Goal: Task Accomplishment & Management: Manage account settings

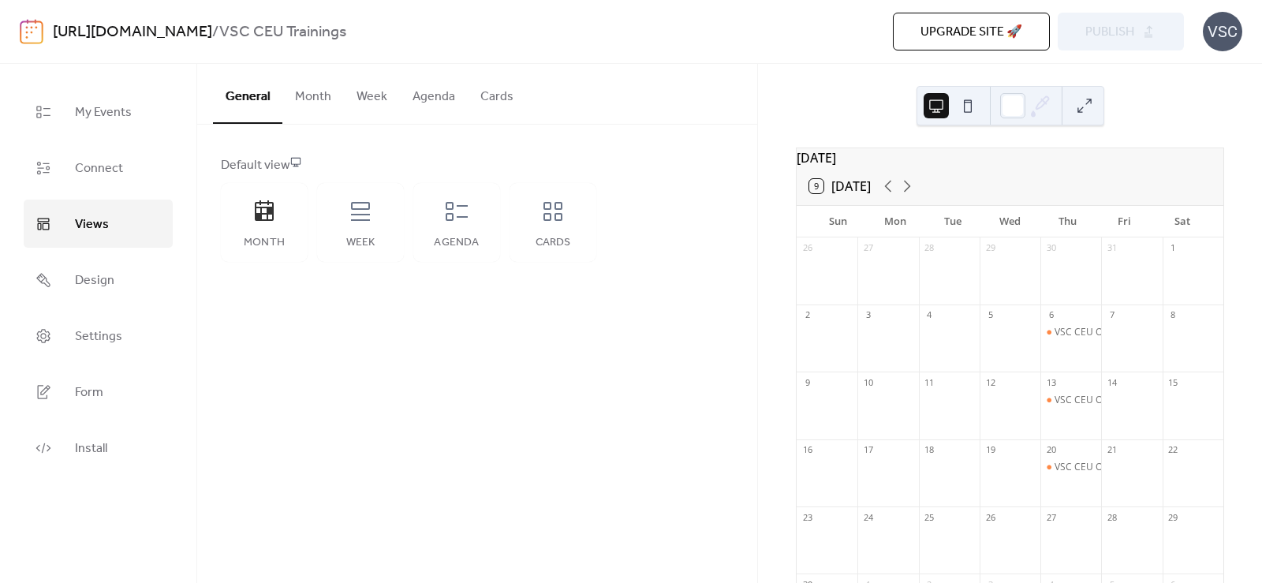
click at [452, 491] on div "General Month Week Agenda Cards Default view Month Week Agenda Cards Disabled 🔒…" at bounding box center [477, 323] width 560 height 519
click at [129, 289] on link "Design" at bounding box center [98, 280] width 149 height 48
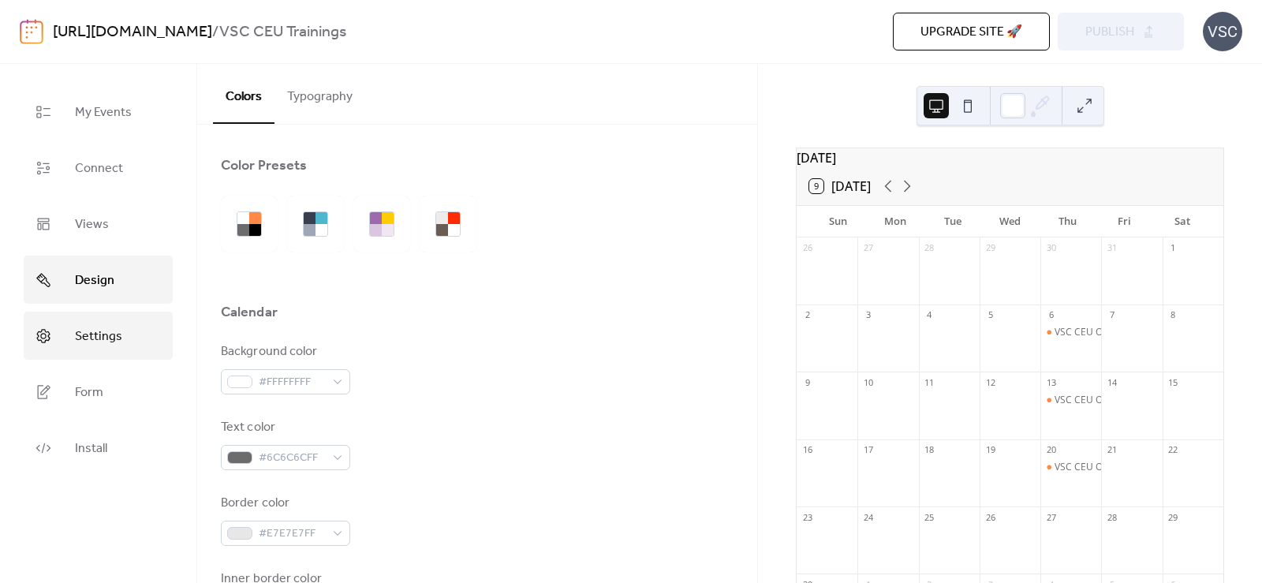
click at [105, 358] on link "Settings" at bounding box center [98, 336] width 149 height 48
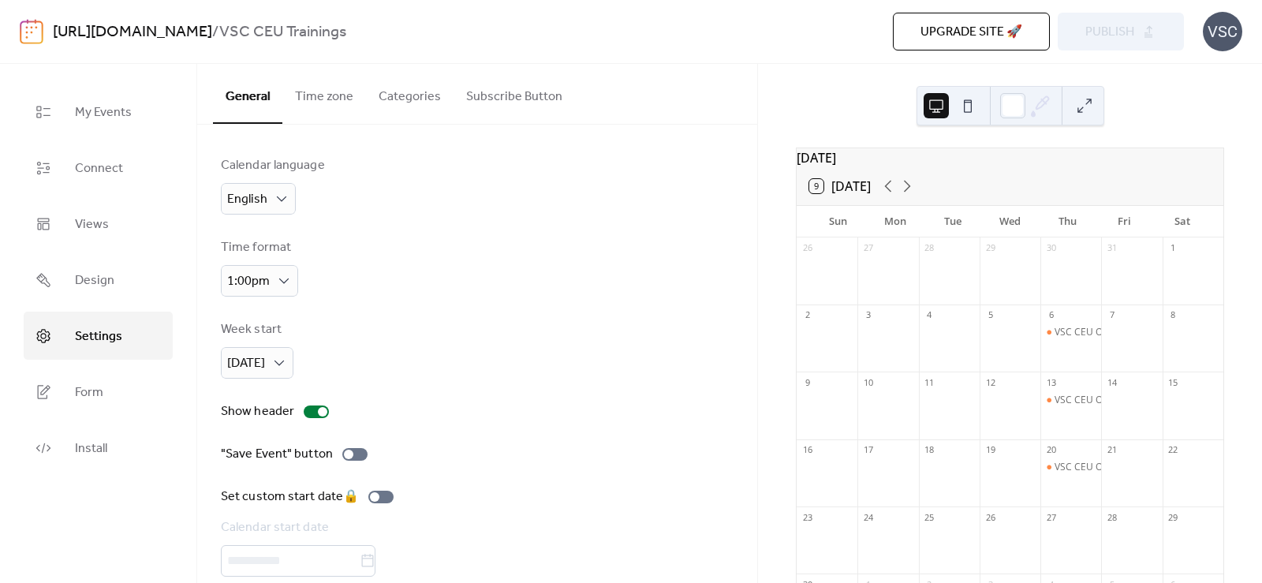
drag, startPoint x: 544, startPoint y: 213, endPoint x: 344, endPoint y: 308, distance: 221.9
click at [544, 213] on div "Calendar language English" at bounding box center [477, 185] width 513 height 58
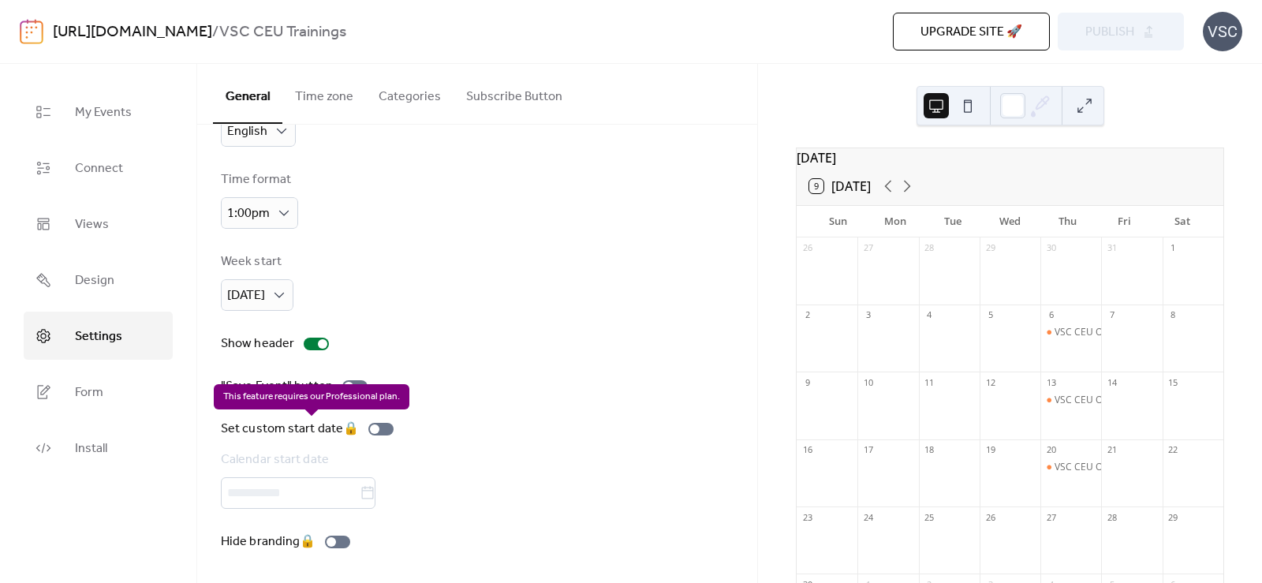
click at [377, 502] on div "Set custom start date 🔒 Calendar start date" at bounding box center [310, 464] width 179 height 89
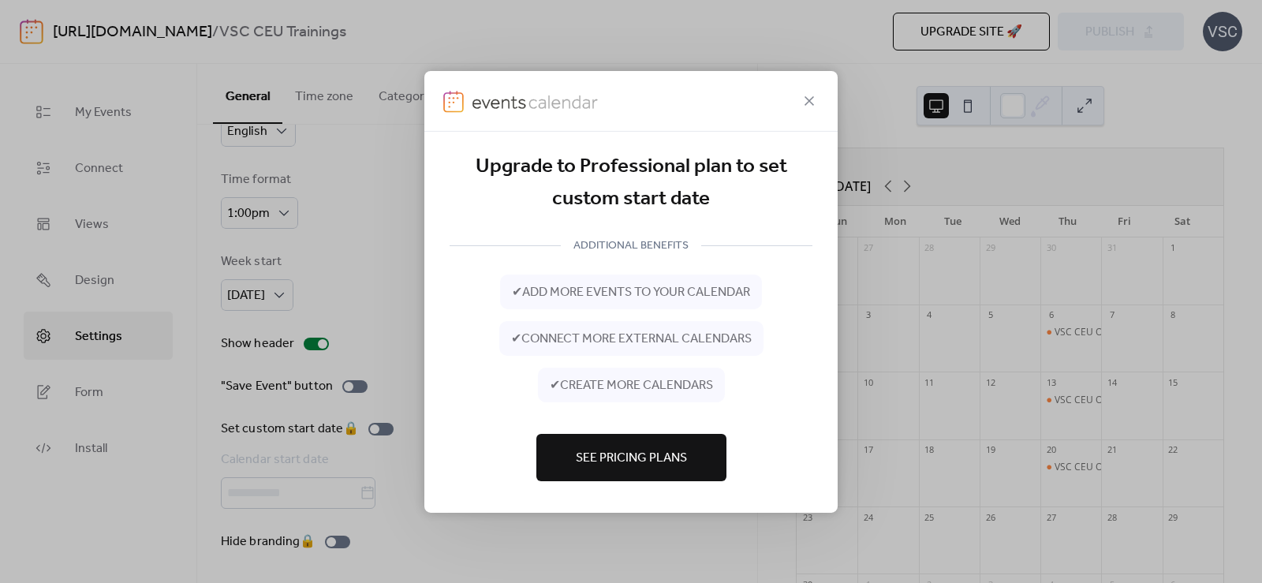
click at [790, 125] on div at bounding box center [630, 100] width 413 height 61
click at [808, 107] on icon at bounding box center [809, 100] width 19 height 19
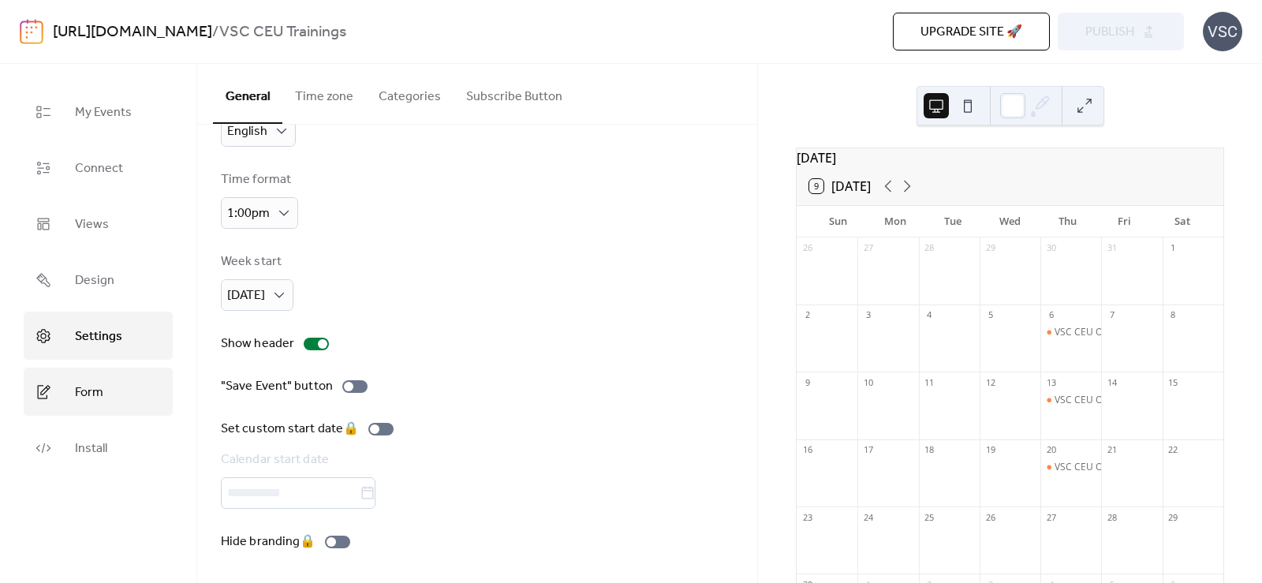
click at [94, 394] on span "Form" at bounding box center [89, 392] width 28 height 24
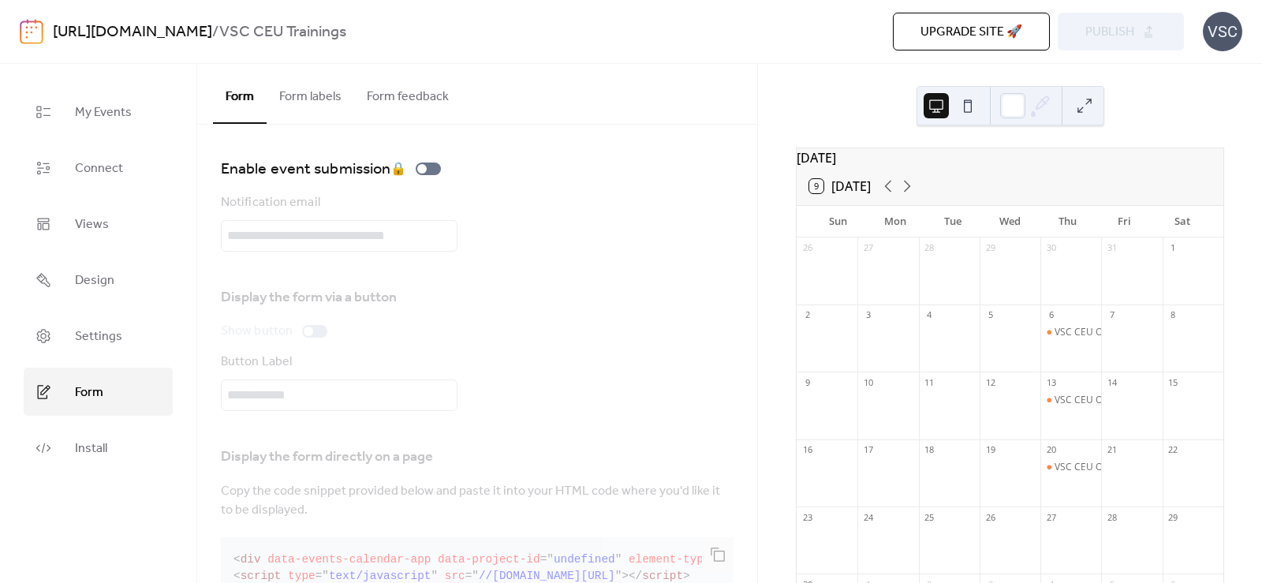
click at [386, 96] on button "Form feedback" at bounding box center [407, 93] width 107 height 58
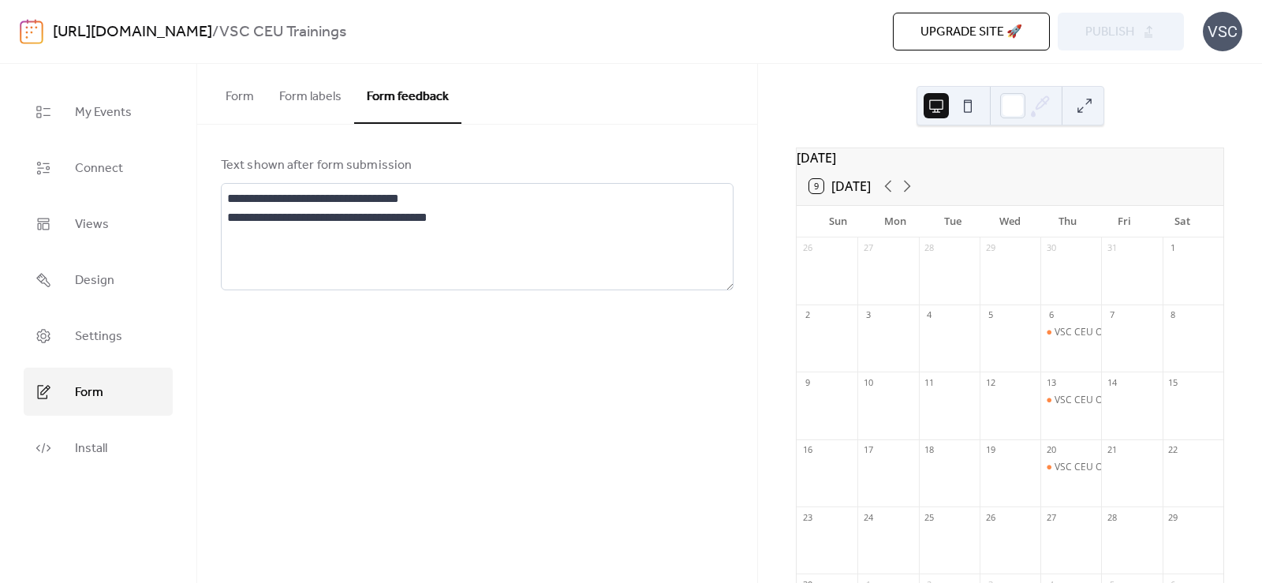
click at [312, 91] on button "Form labels" at bounding box center [311, 93] width 88 height 58
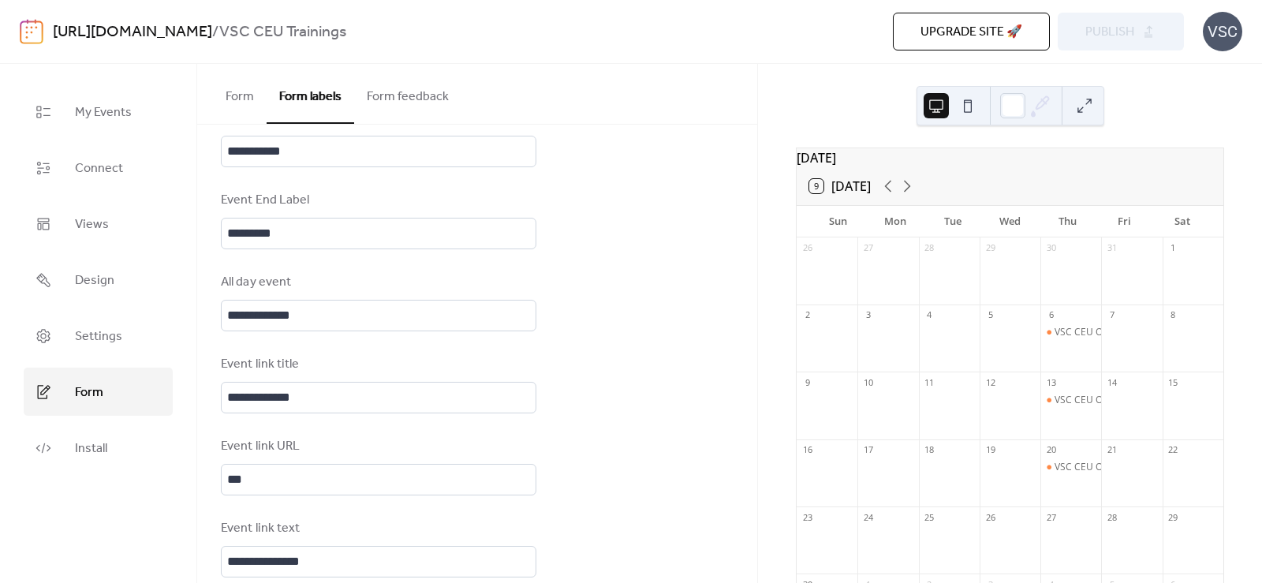
scroll to position [976, 0]
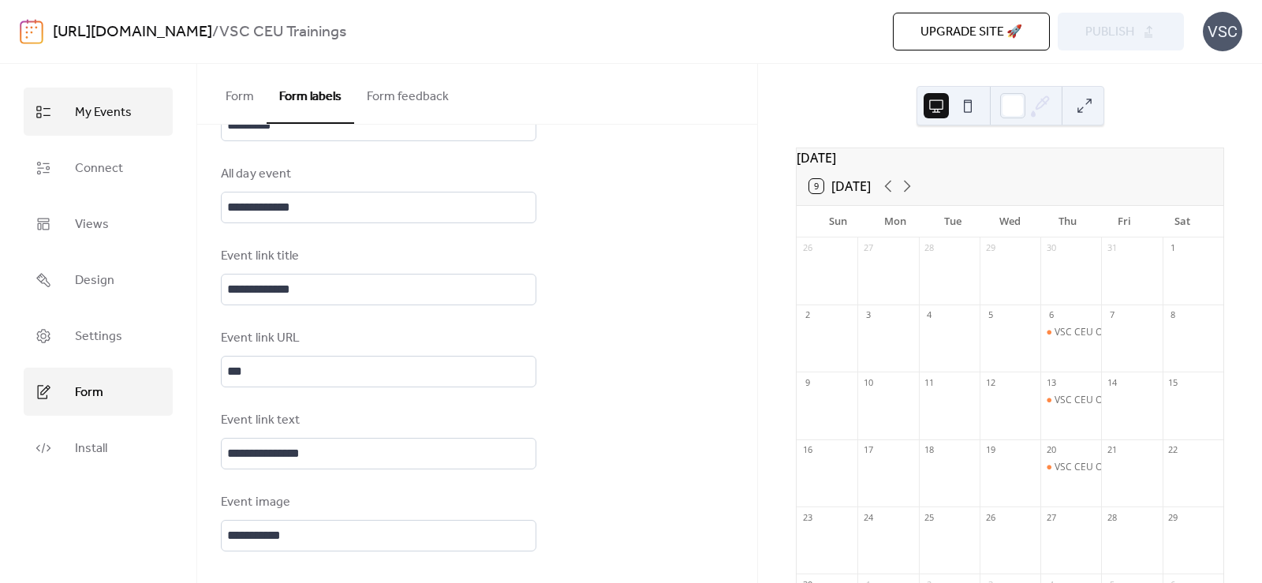
click at [71, 88] on link "My Events" at bounding box center [98, 112] width 149 height 48
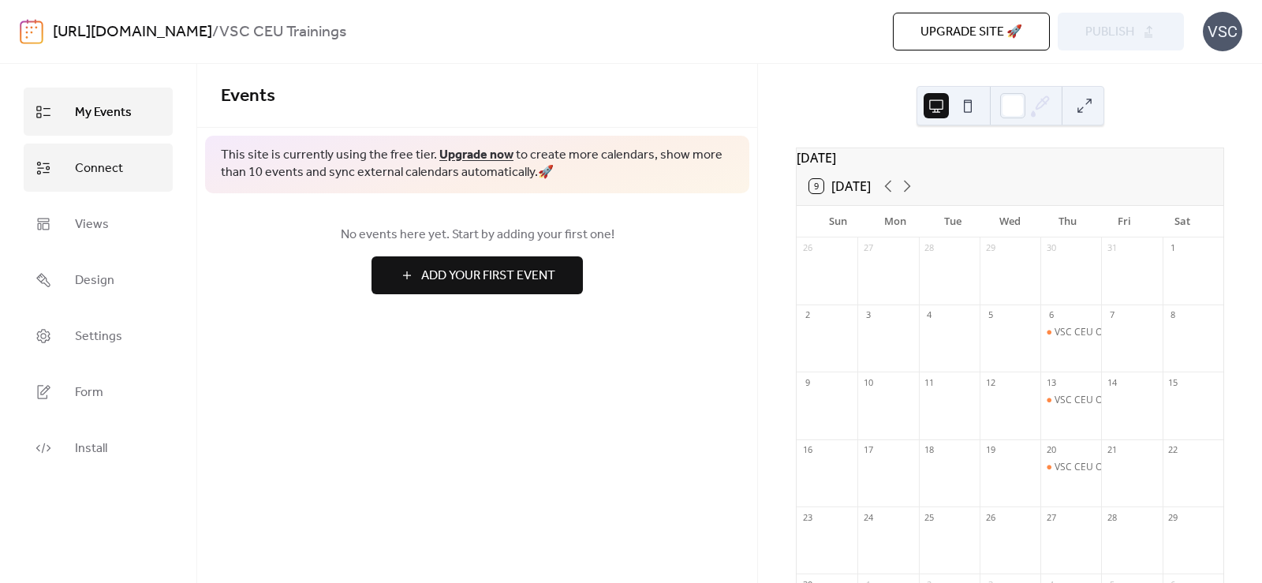
click at [45, 161] on icon at bounding box center [43, 168] width 16 height 16
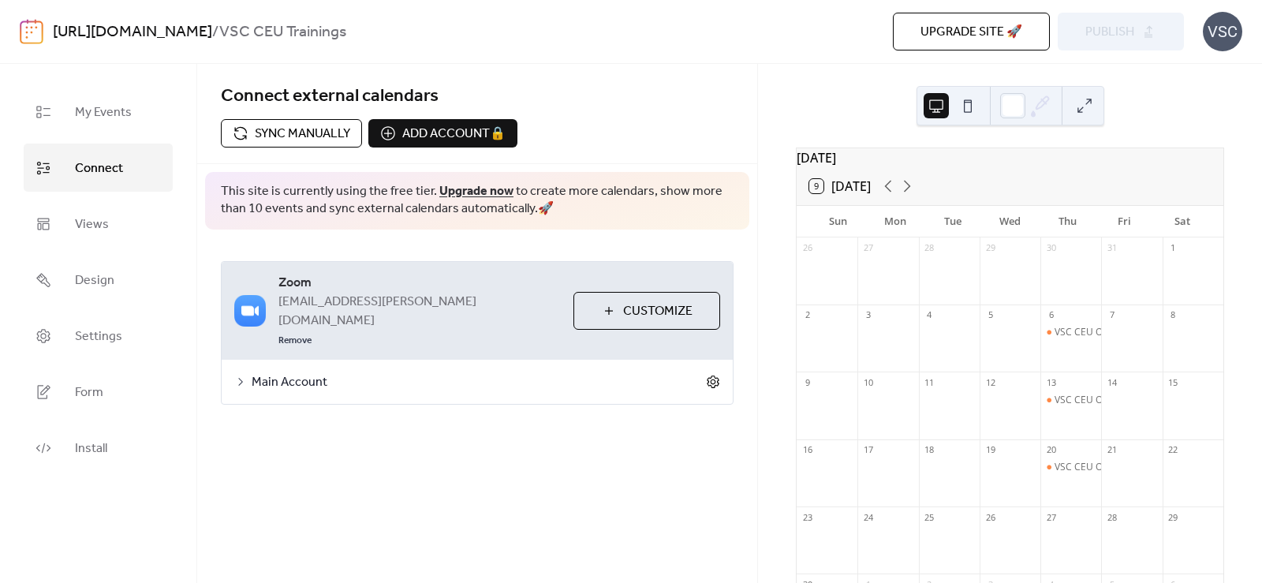
click at [719, 375] on icon at bounding box center [713, 382] width 14 height 14
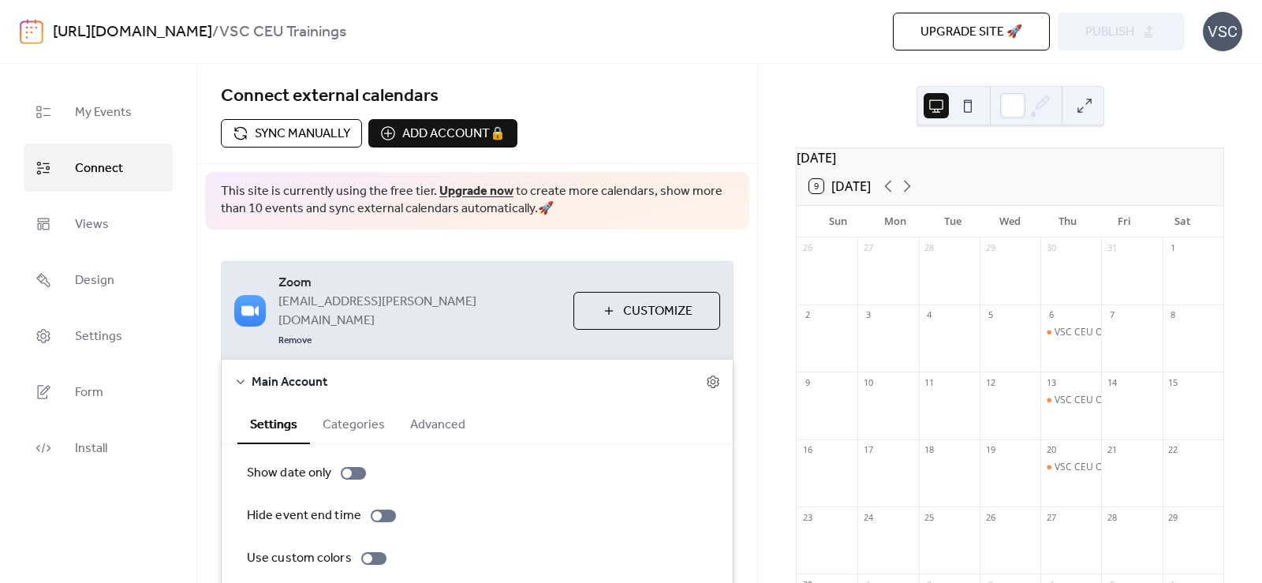
scroll to position [100, 0]
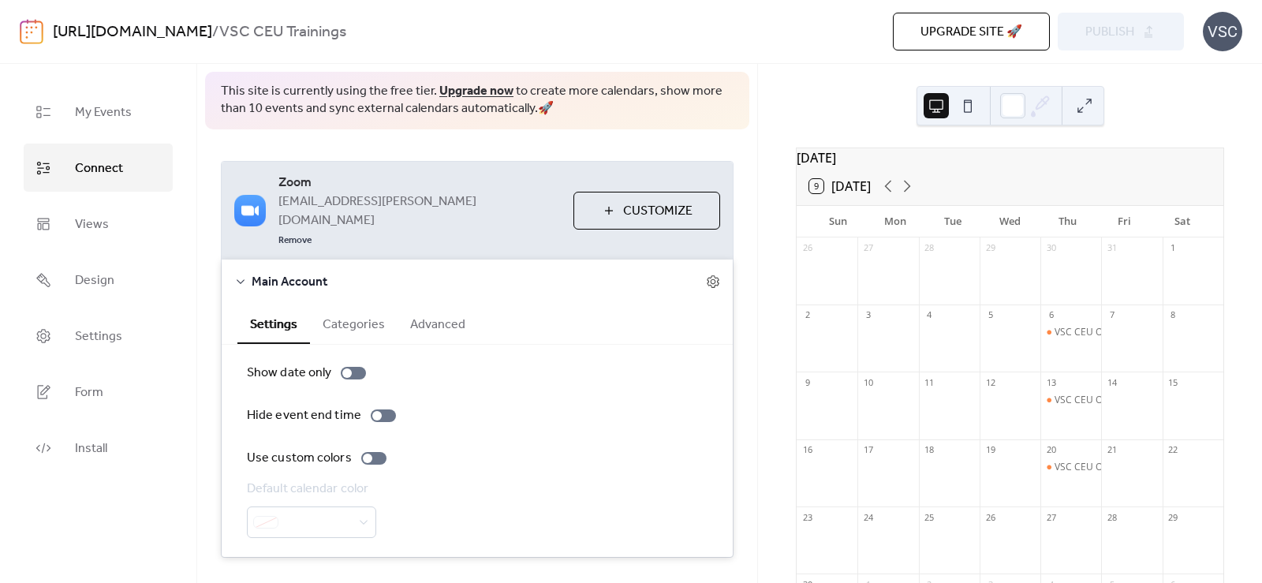
click at [341, 304] on button "Categories" at bounding box center [354, 323] width 88 height 39
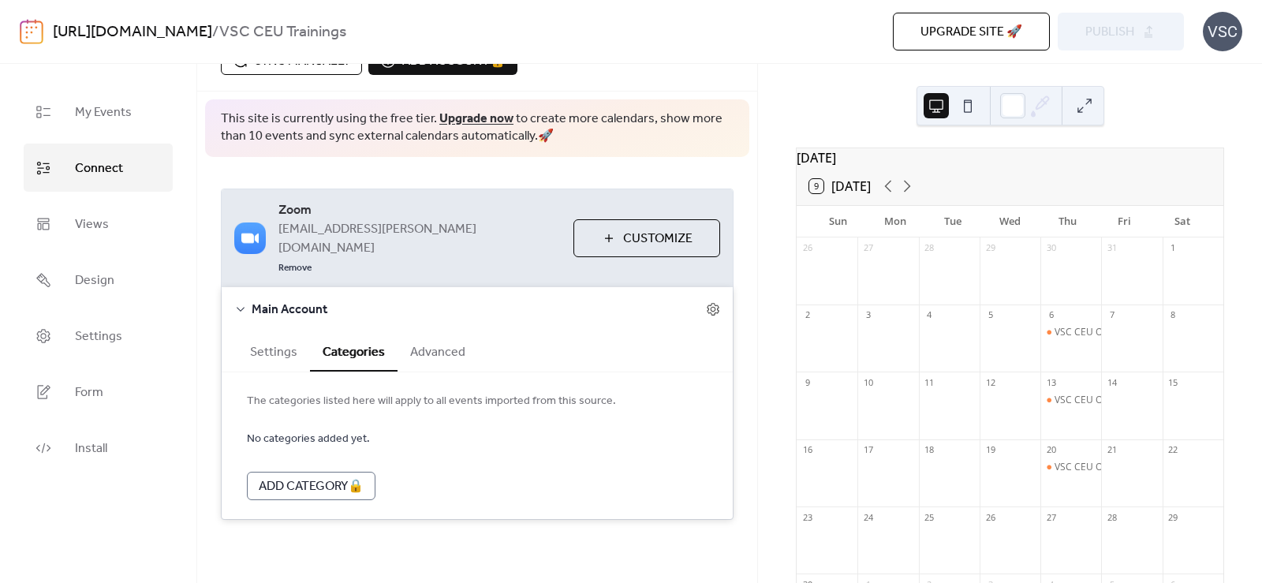
scroll to position [35, 0]
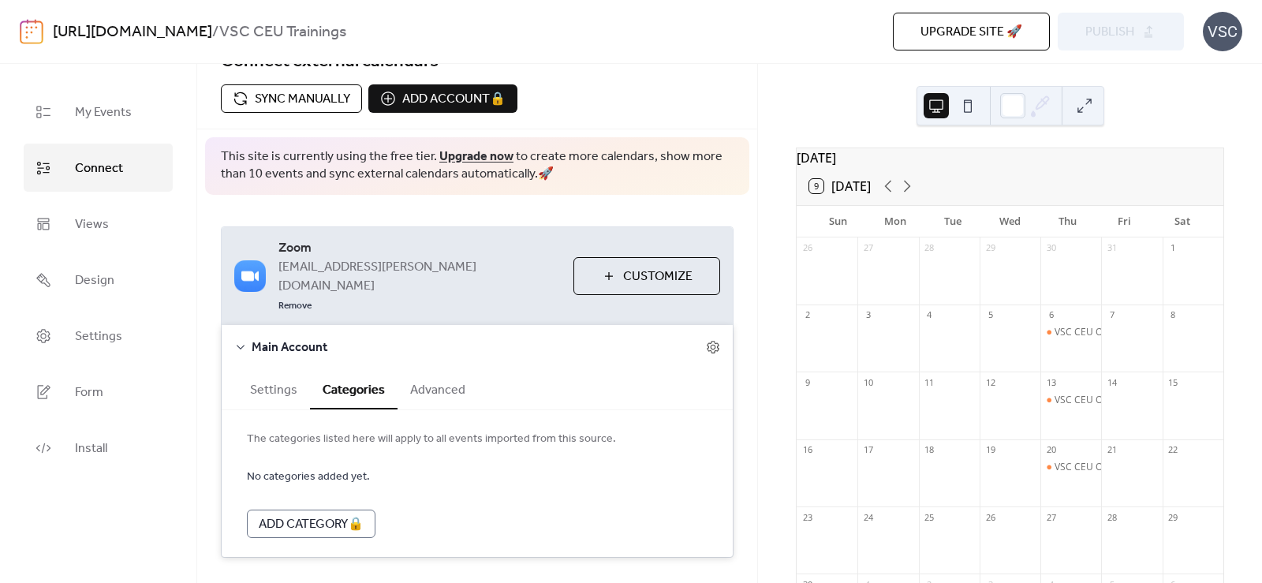
click at [471, 369] on button "Advanced" at bounding box center [438, 388] width 80 height 39
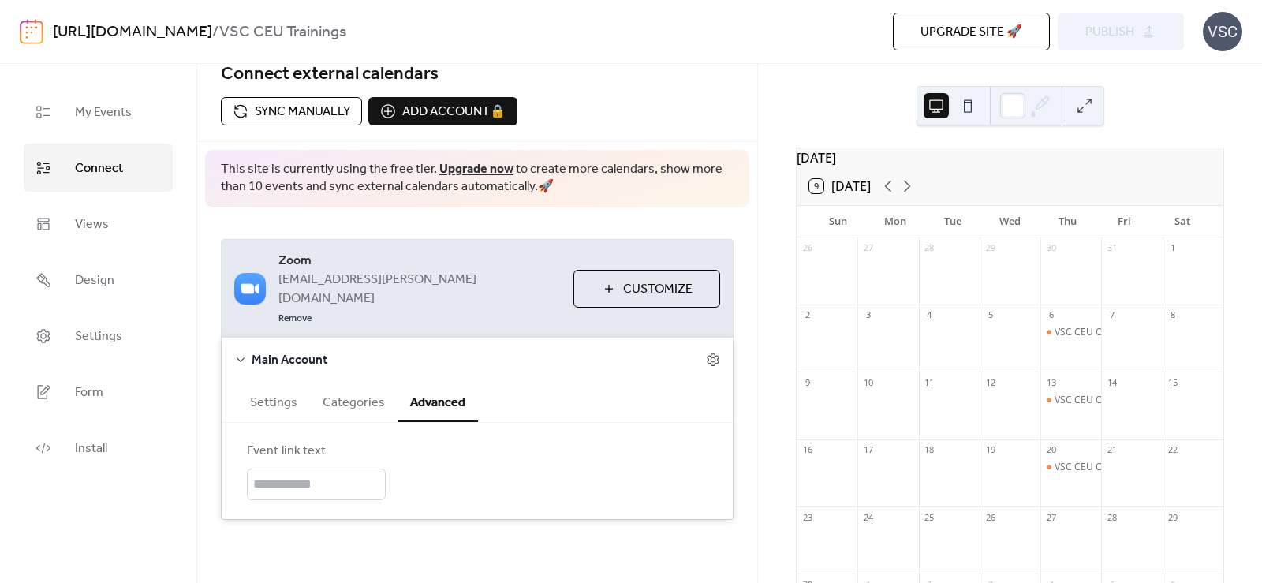
scroll to position [0, 0]
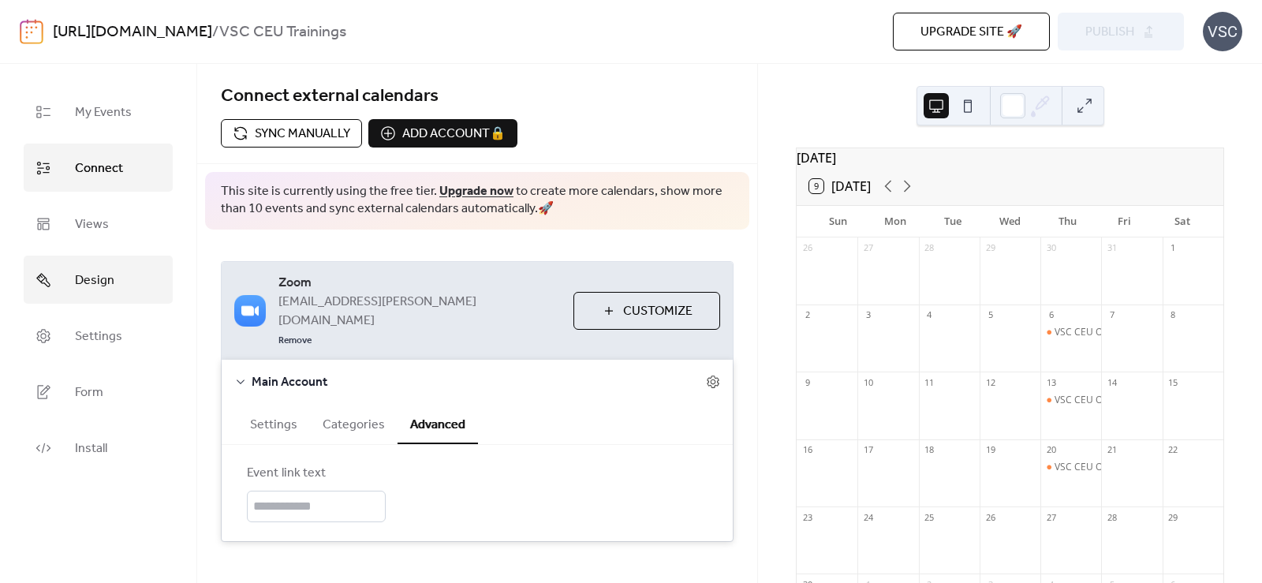
click at [80, 292] on span "Design" at bounding box center [94, 280] width 39 height 24
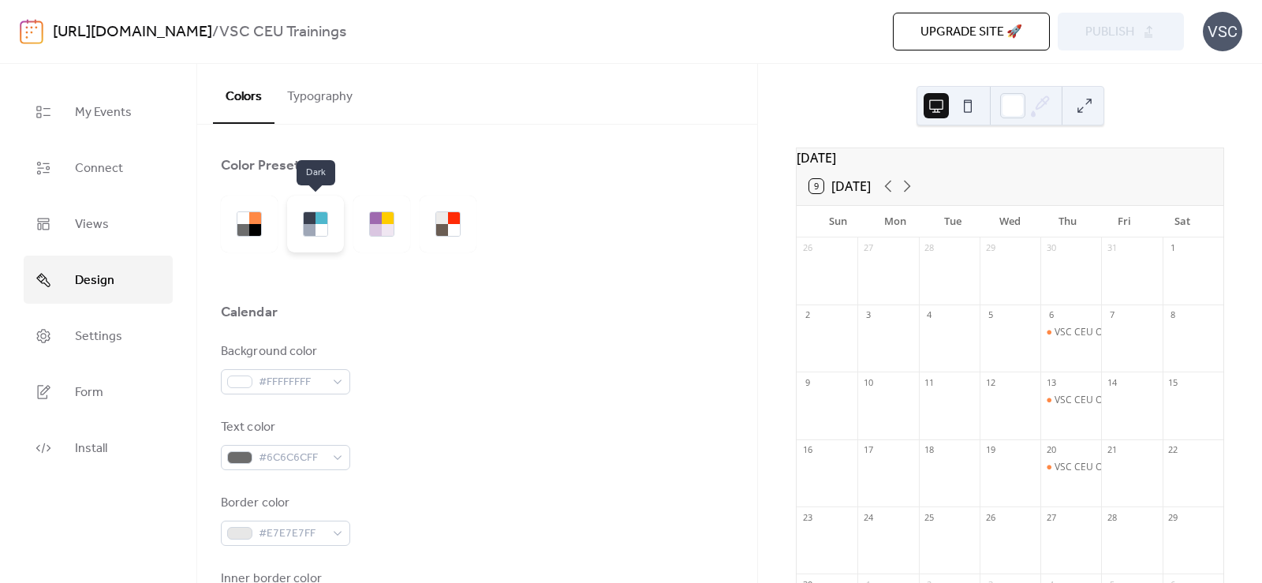
click at [303, 225] on div at bounding box center [315, 223] width 25 height 25
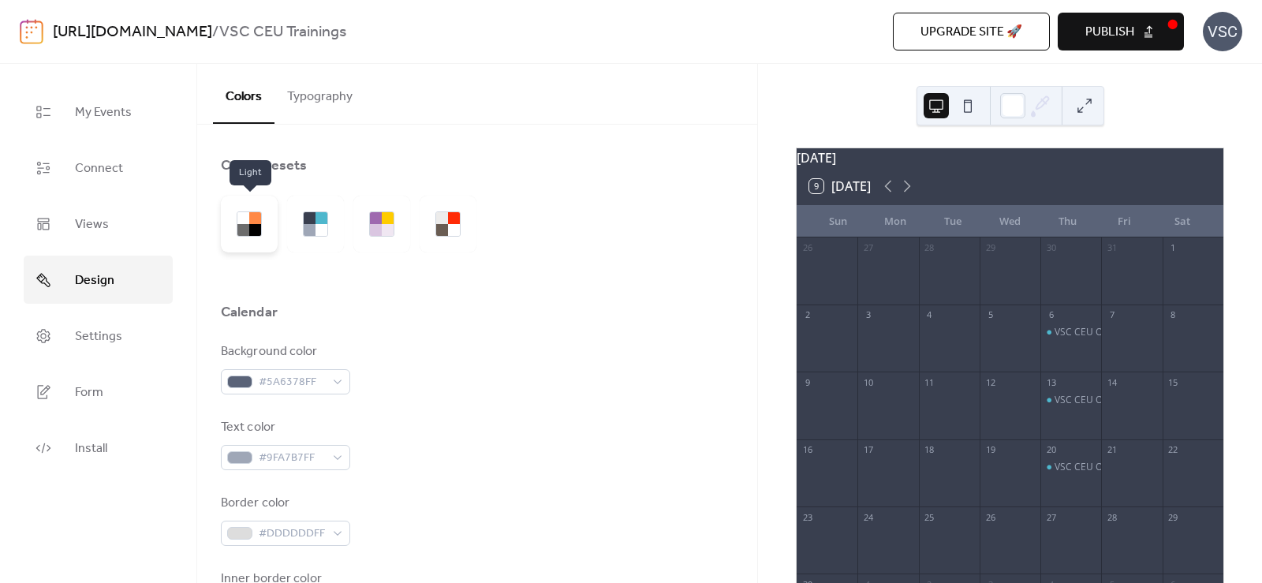
click at [244, 245] on div at bounding box center [249, 224] width 57 height 57
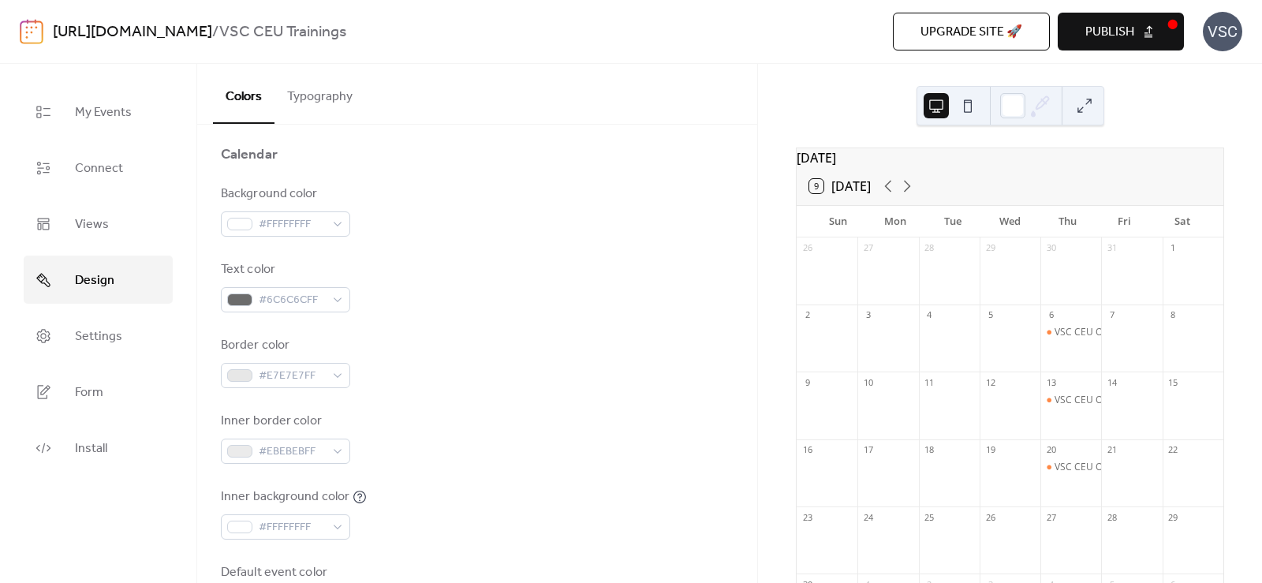
scroll to position [394, 0]
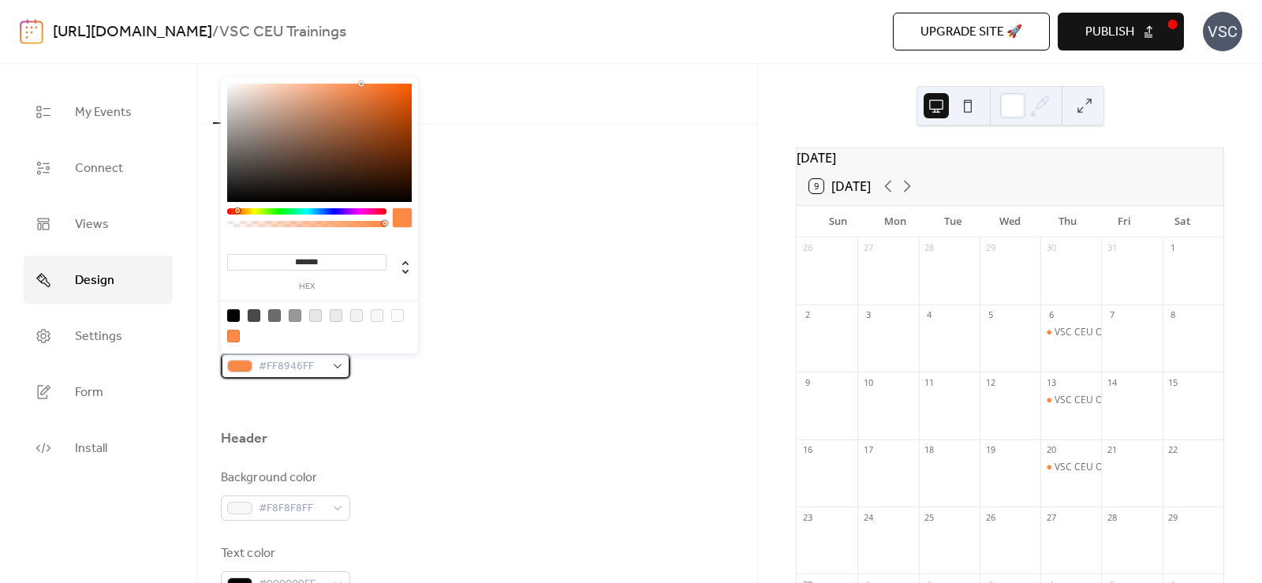
click at [242, 364] on div at bounding box center [239, 366] width 25 height 13
click at [696, 119] on div "Colors Typography" at bounding box center [477, 94] width 560 height 61
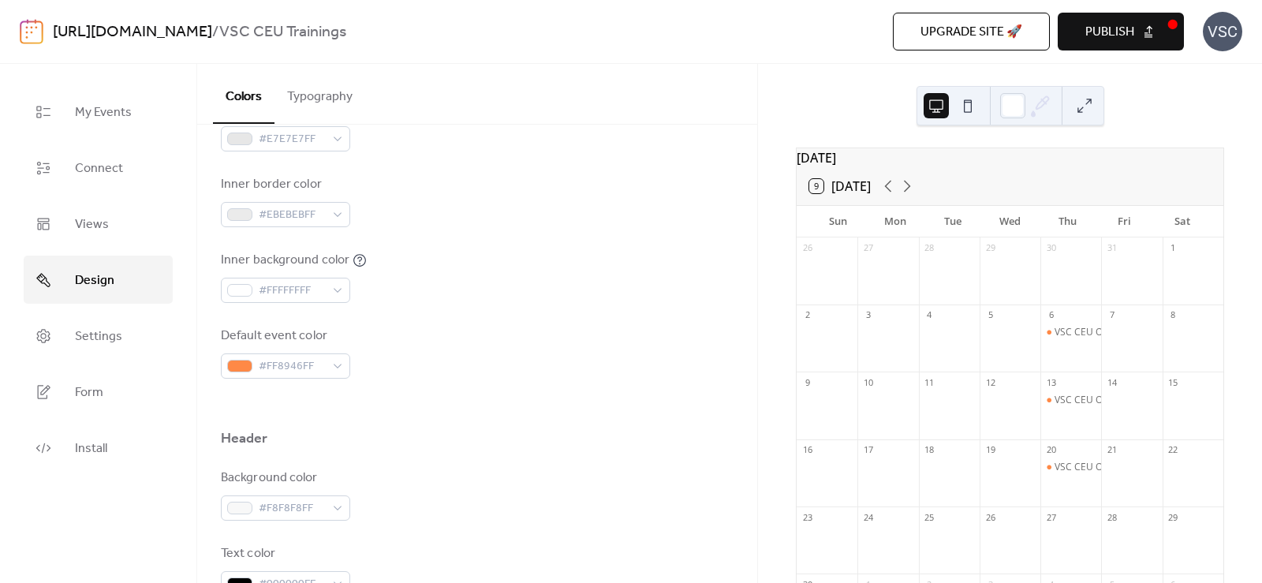
scroll to position [631, 0]
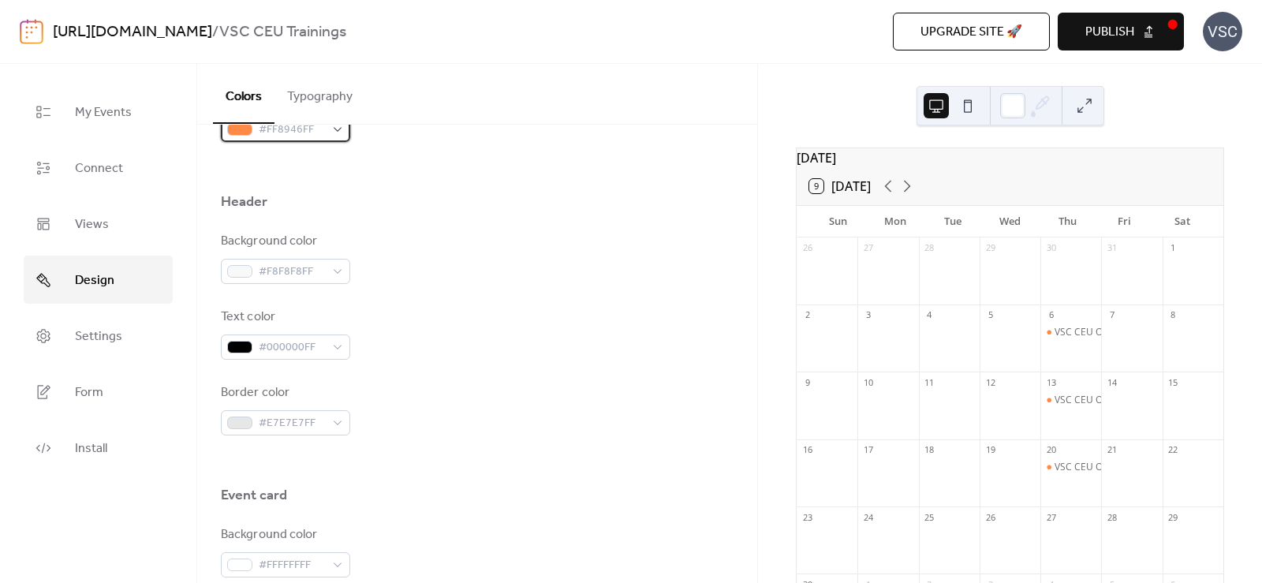
click at [304, 138] on span "#FF8946FF" at bounding box center [292, 130] width 66 height 19
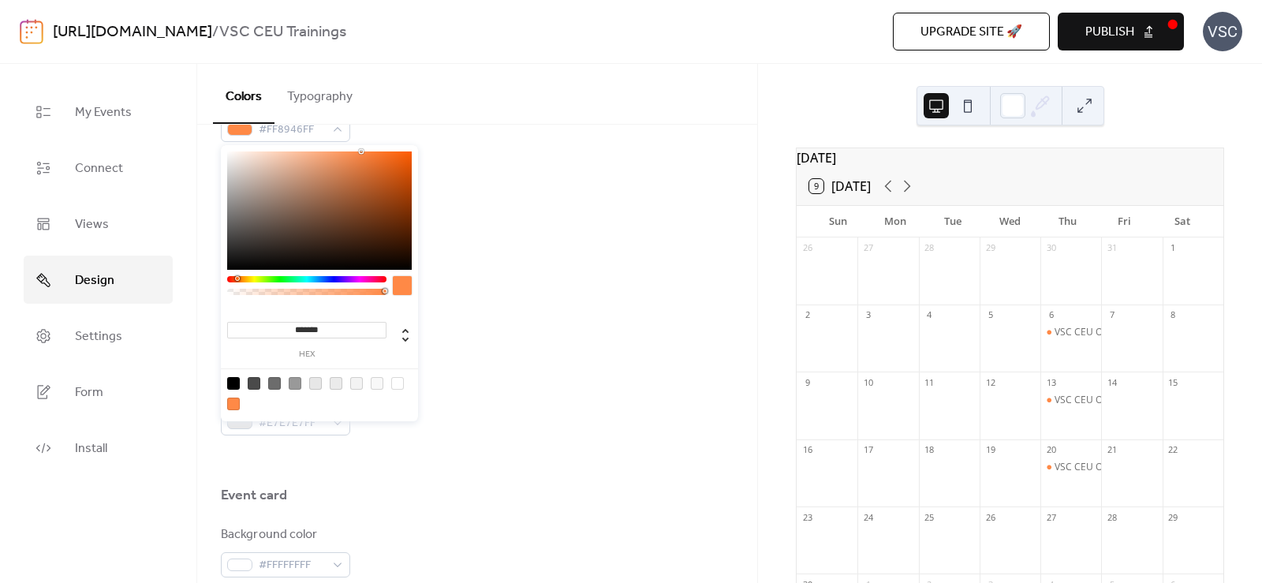
drag, startPoint x: 304, startPoint y: 138, endPoint x: 711, endPoint y: 200, distance: 410.9
click at [711, 200] on div "Header" at bounding box center [477, 205] width 513 height 27
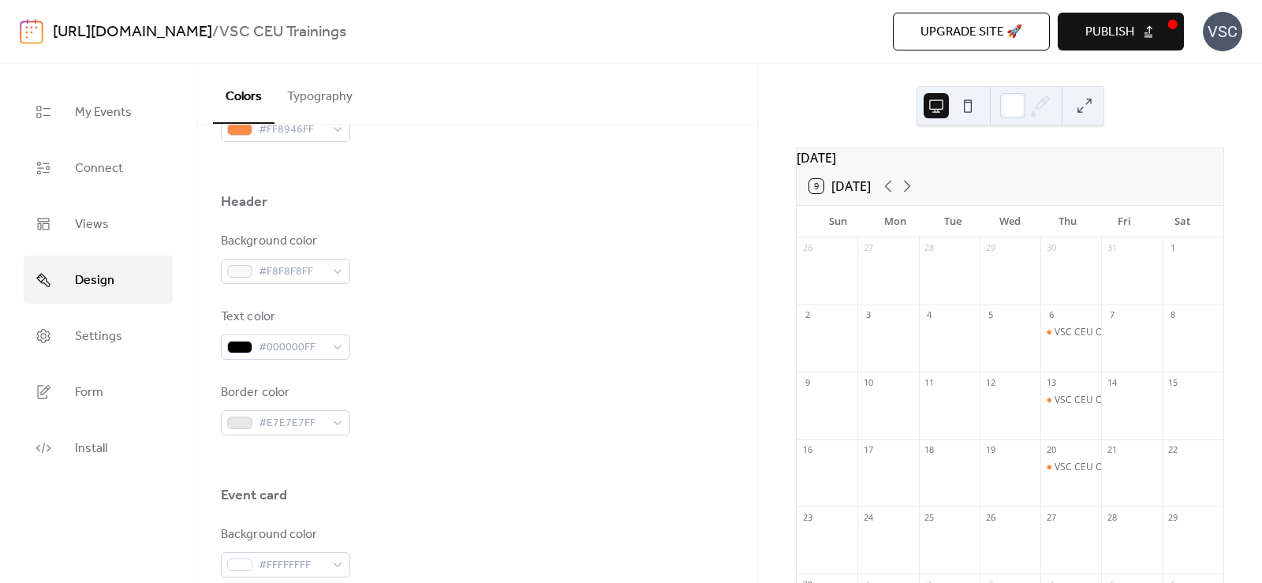
scroll to position [394, 0]
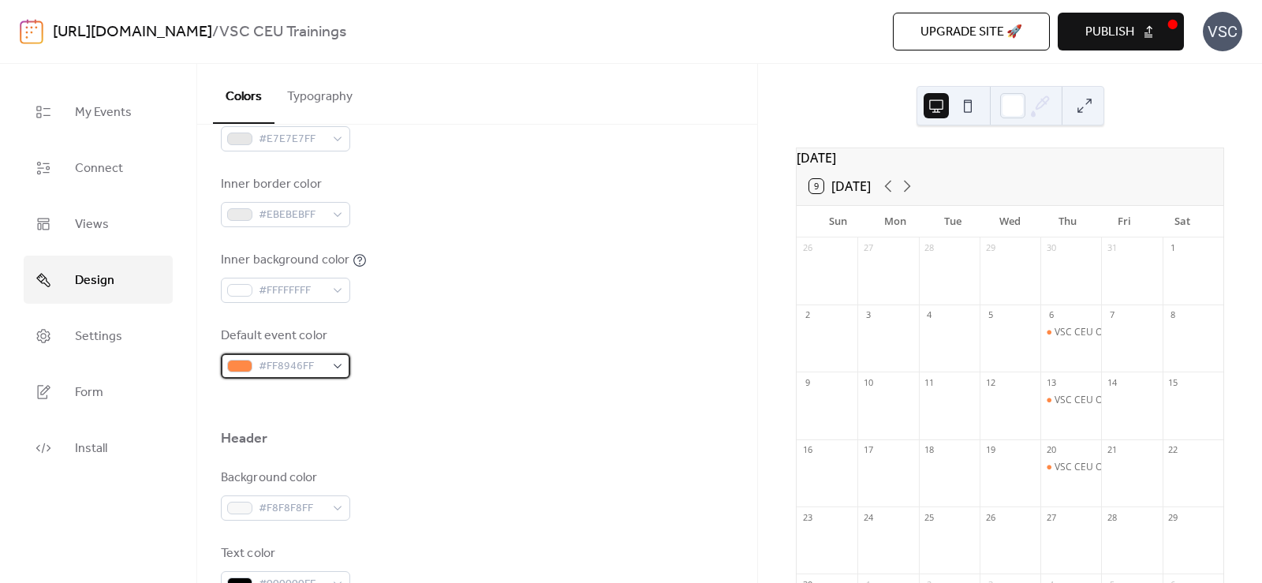
click at [276, 357] on span "#FF8946FF" at bounding box center [292, 366] width 66 height 19
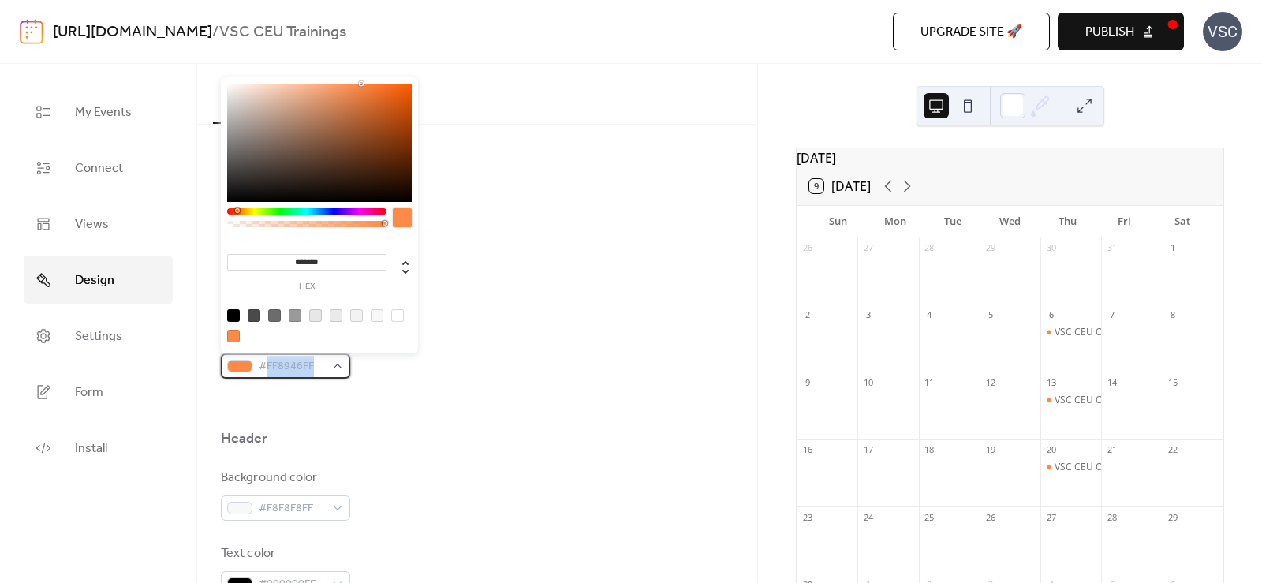
click at [276, 357] on span "#FF8946FF" at bounding box center [292, 366] width 66 height 19
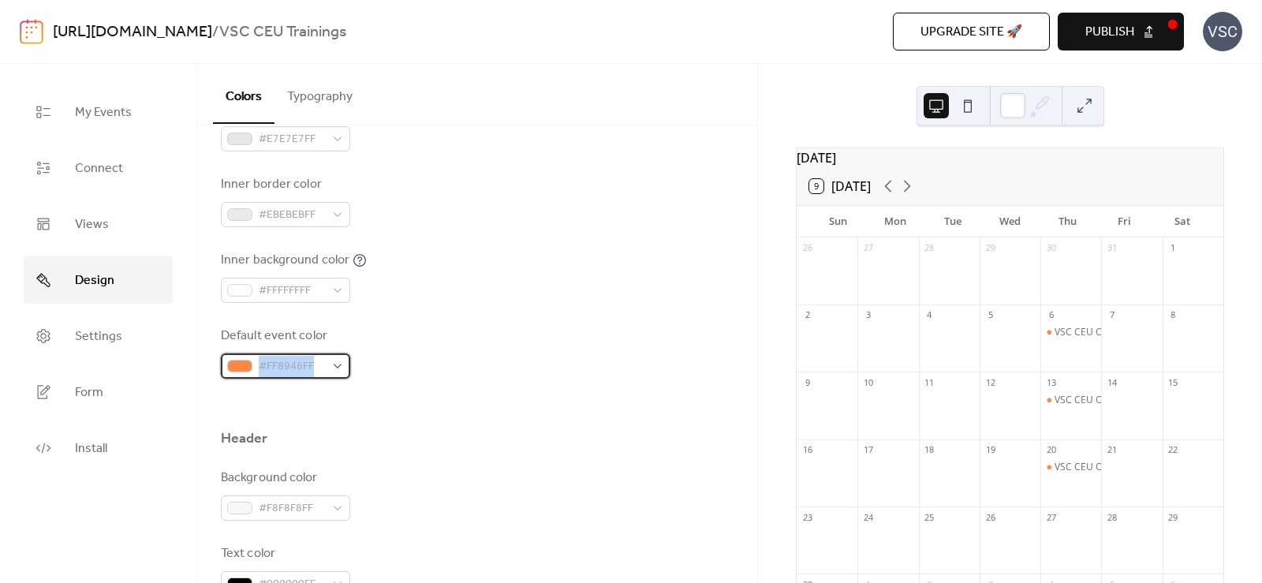
click at [276, 357] on span "#FF8946FF" at bounding box center [292, 366] width 66 height 19
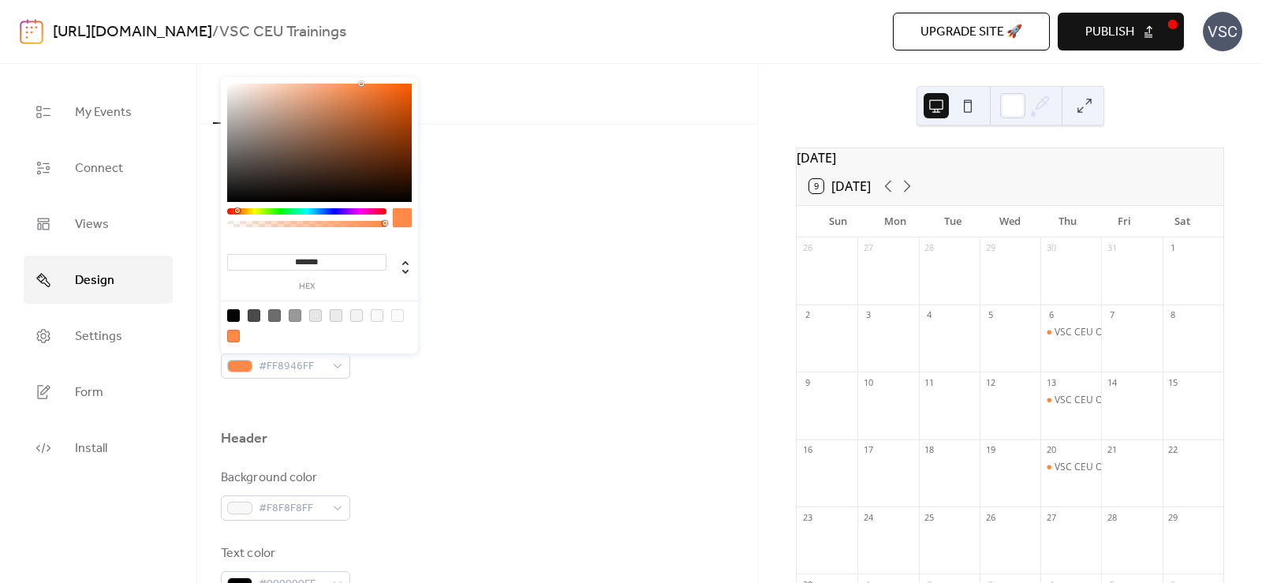
drag, startPoint x: 274, startPoint y: 359, endPoint x: 361, endPoint y: 345, distance: 87.8
click at [506, 327] on div "Default event color #FF8946FF" at bounding box center [477, 353] width 513 height 52
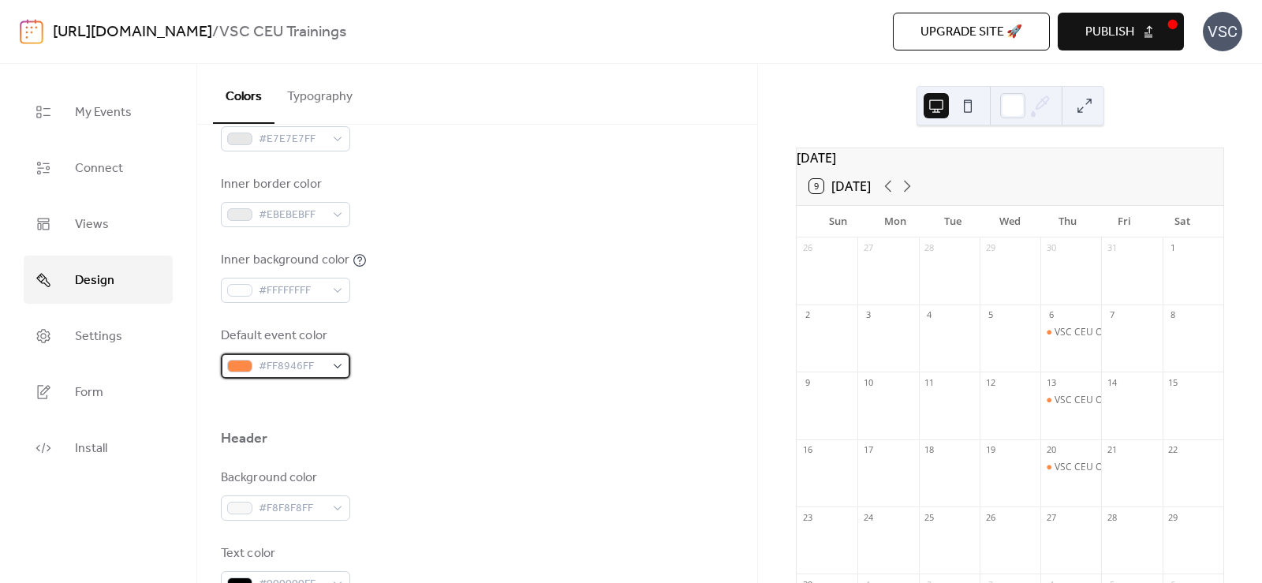
click at [292, 360] on span "#FF8946FF" at bounding box center [292, 366] width 66 height 19
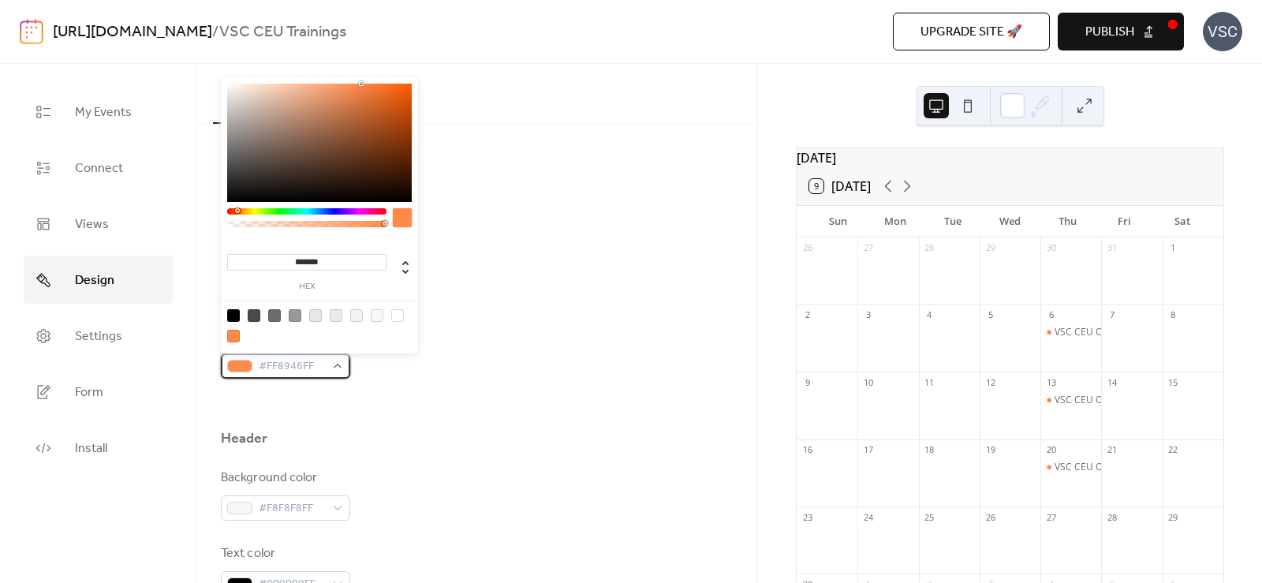
click at [292, 364] on span "#FF8946FF" at bounding box center [292, 366] width 66 height 19
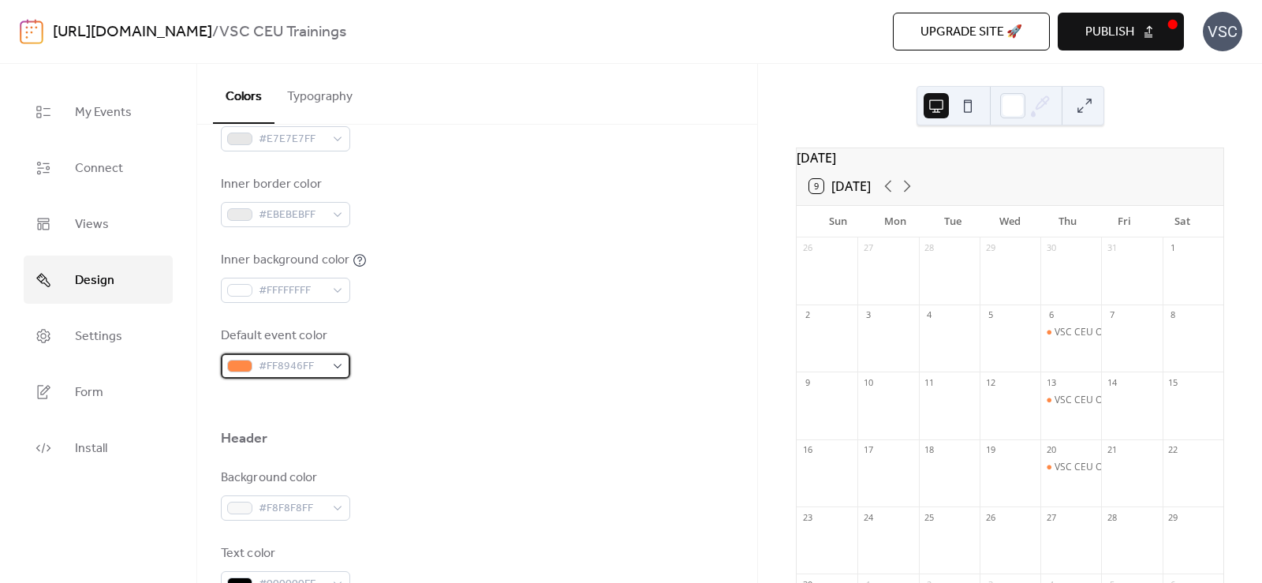
click at [347, 368] on div "#FF8946FF" at bounding box center [285, 365] width 129 height 25
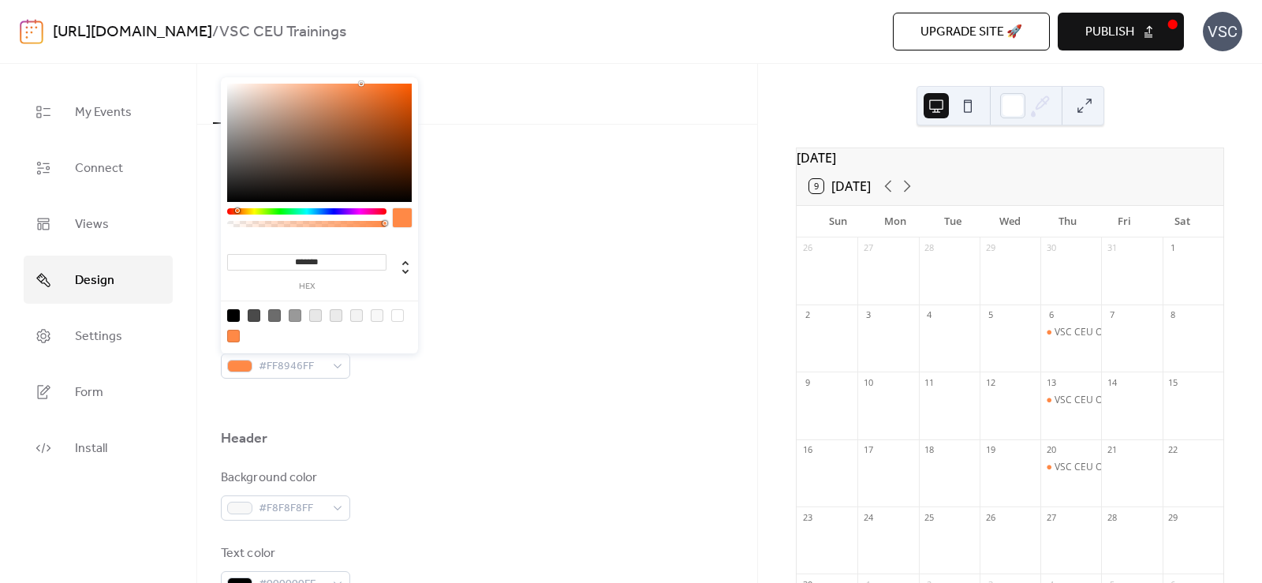
click at [342, 266] on input "*******" at bounding box center [306, 262] width 159 height 17
paste input
type input "*******"
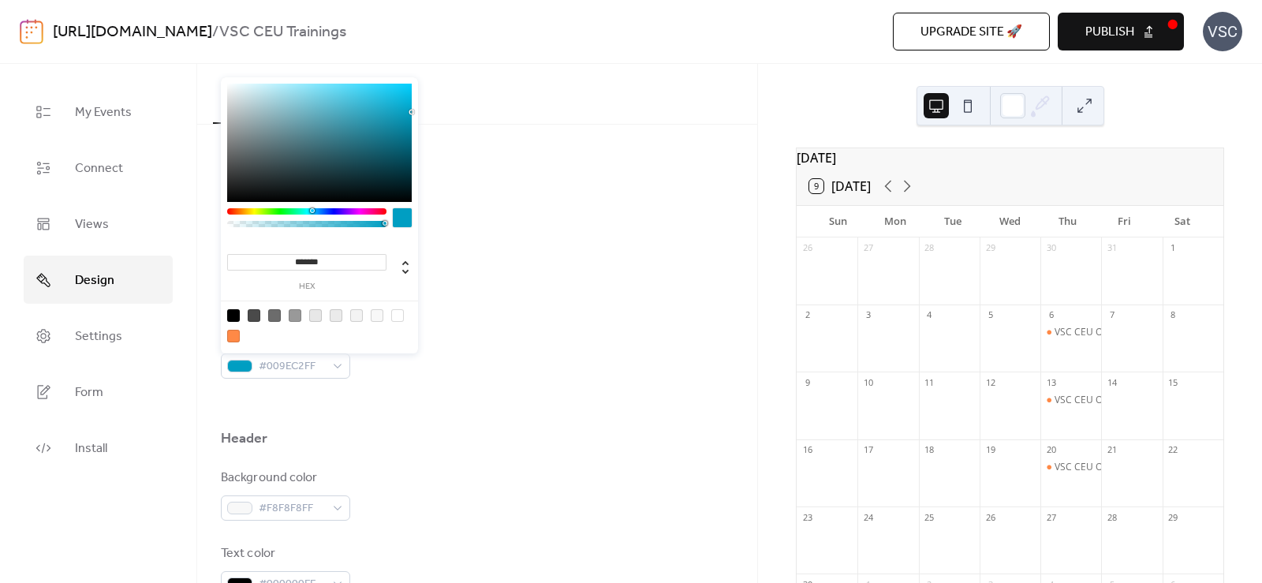
click at [519, 282] on div "Inner background color #FFFFFFFF" at bounding box center [477, 277] width 513 height 52
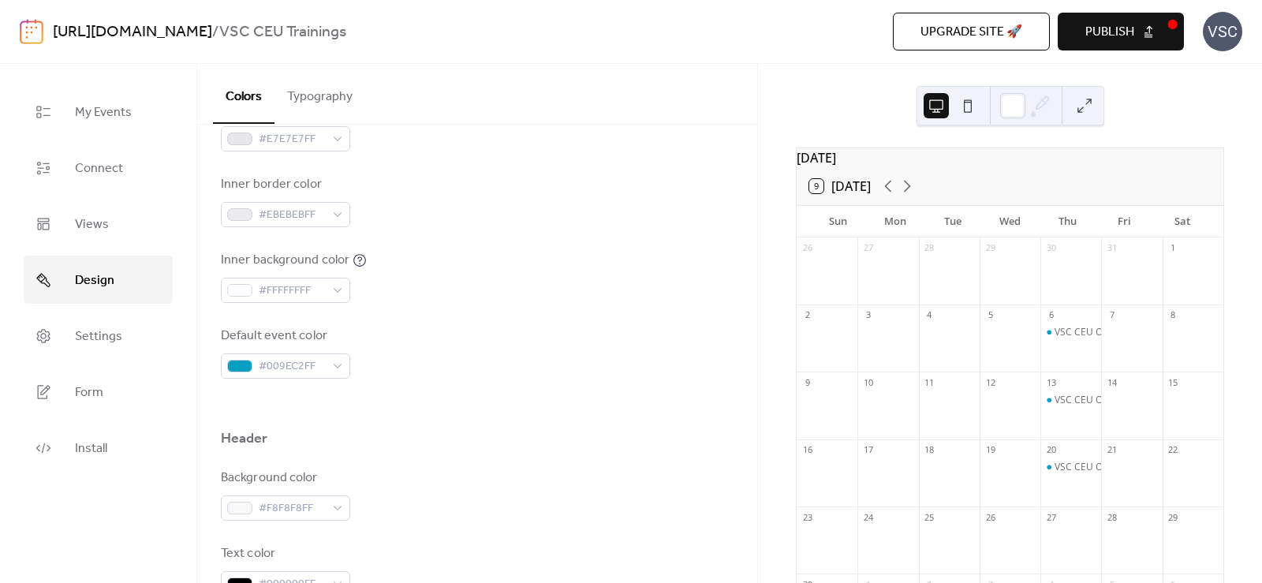
scroll to position [158, 0]
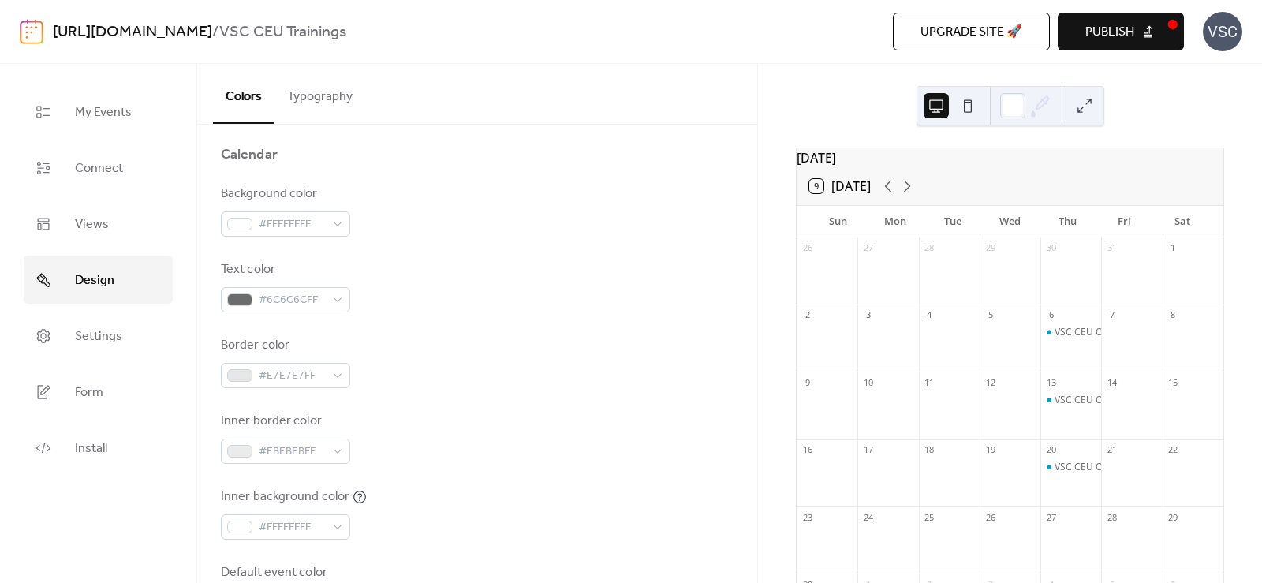
click at [1105, 24] on span "Publish" at bounding box center [1109, 32] width 49 height 19
click at [22, 358] on div "My Events Connect Views Design Settings Form Install" at bounding box center [98, 323] width 197 height 519
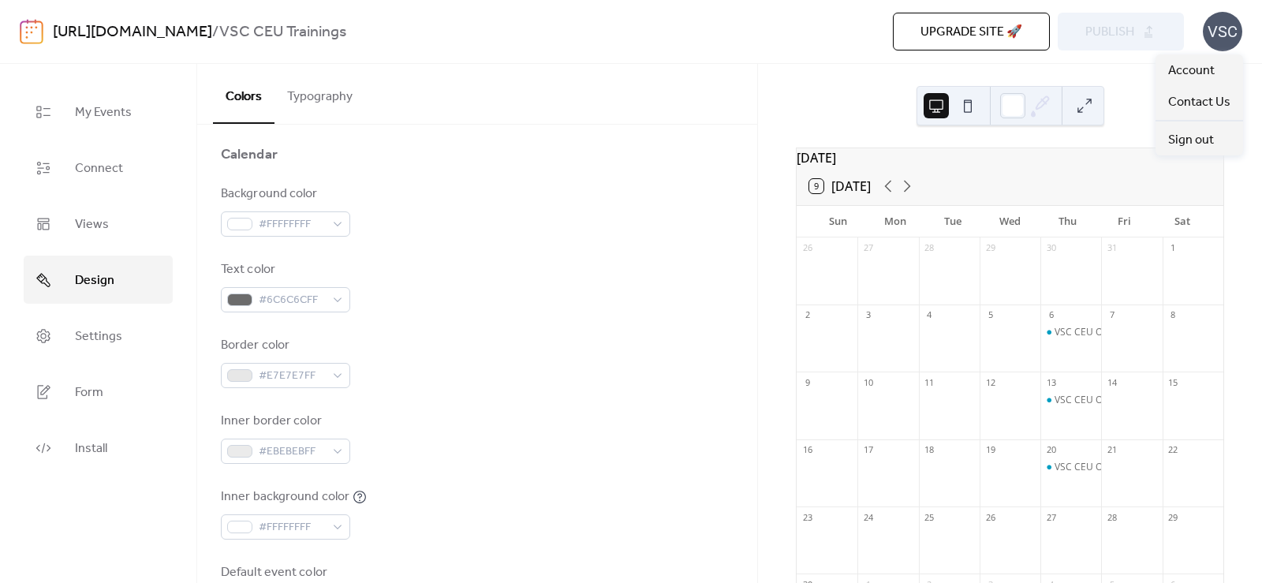
click at [1215, 38] on div "VSC" at bounding box center [1222, 31] width 39 height 39
click at [1211, 75] on span "Account" at bounding box center [1191, 71] width 47 height 19
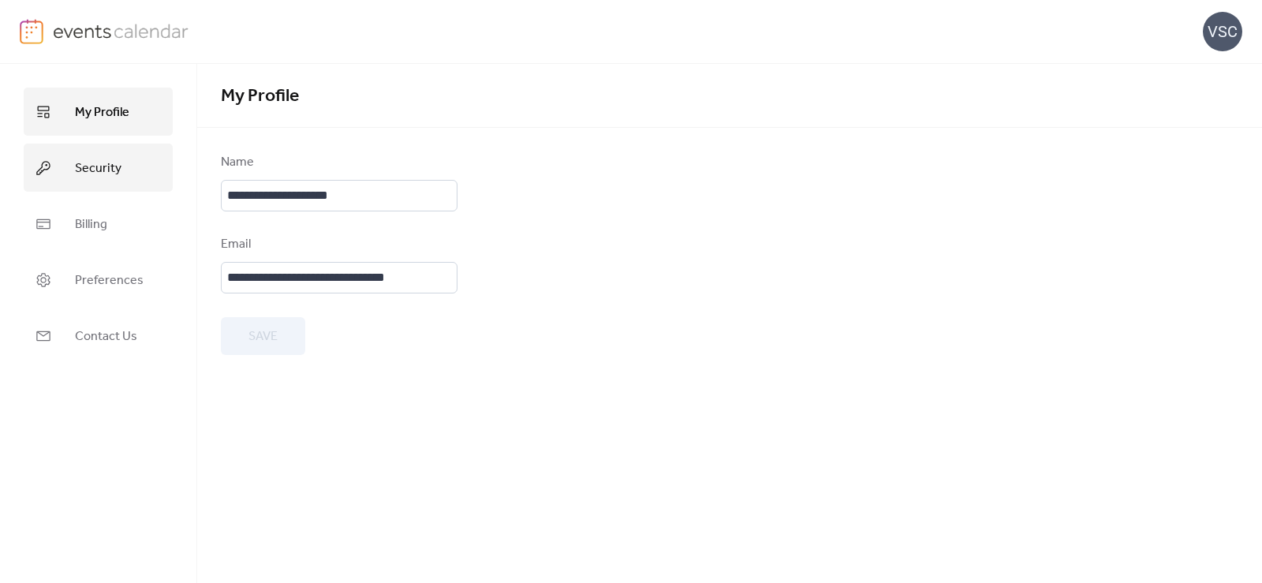
click at [164, 166] on link "Security" at bounding box center [98, 168] width 149 height 48
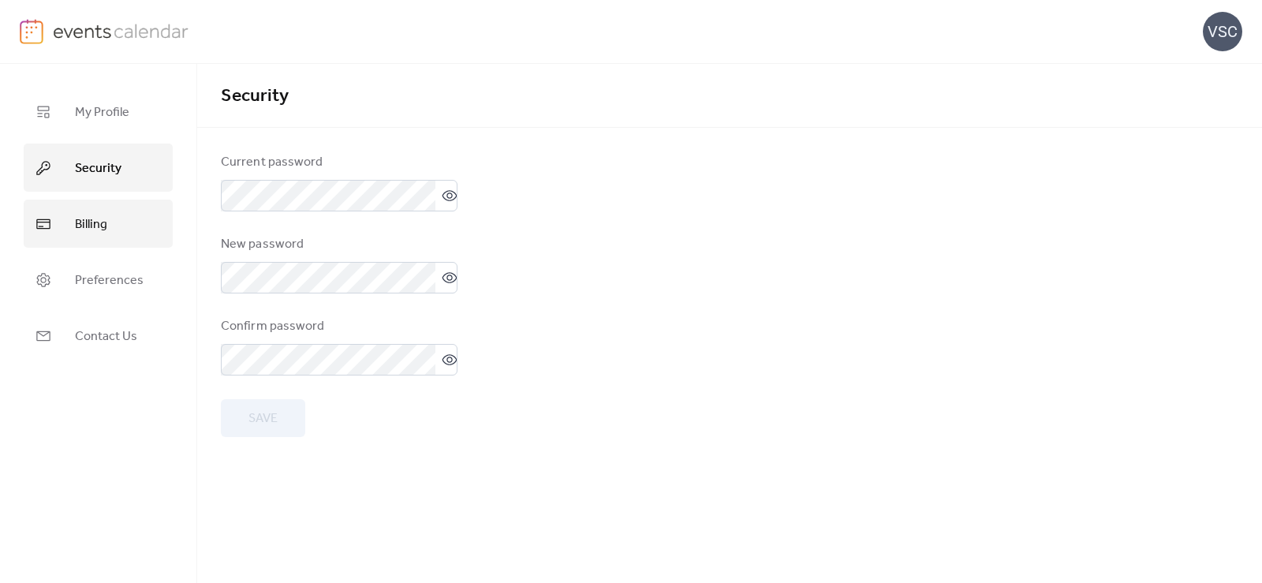
click at [159, 208] on link "Billing" at bounding box center [98, 224] width 149 height 48
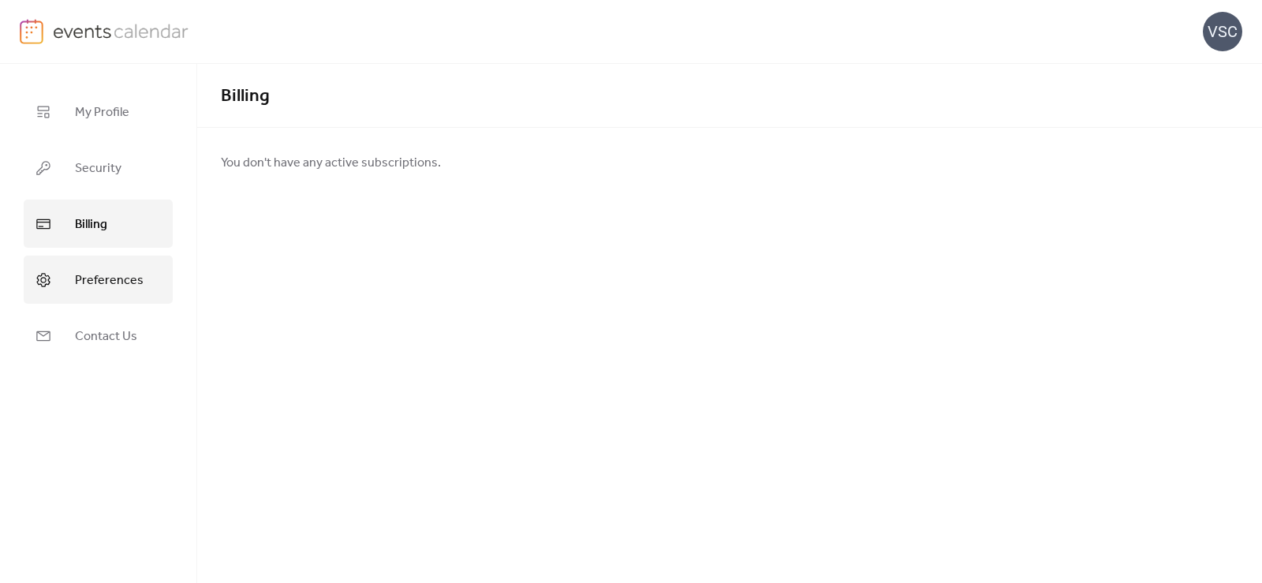
click at [140, 289] on span "Preferences" at bounding box center [109, 280] width 69 height 24
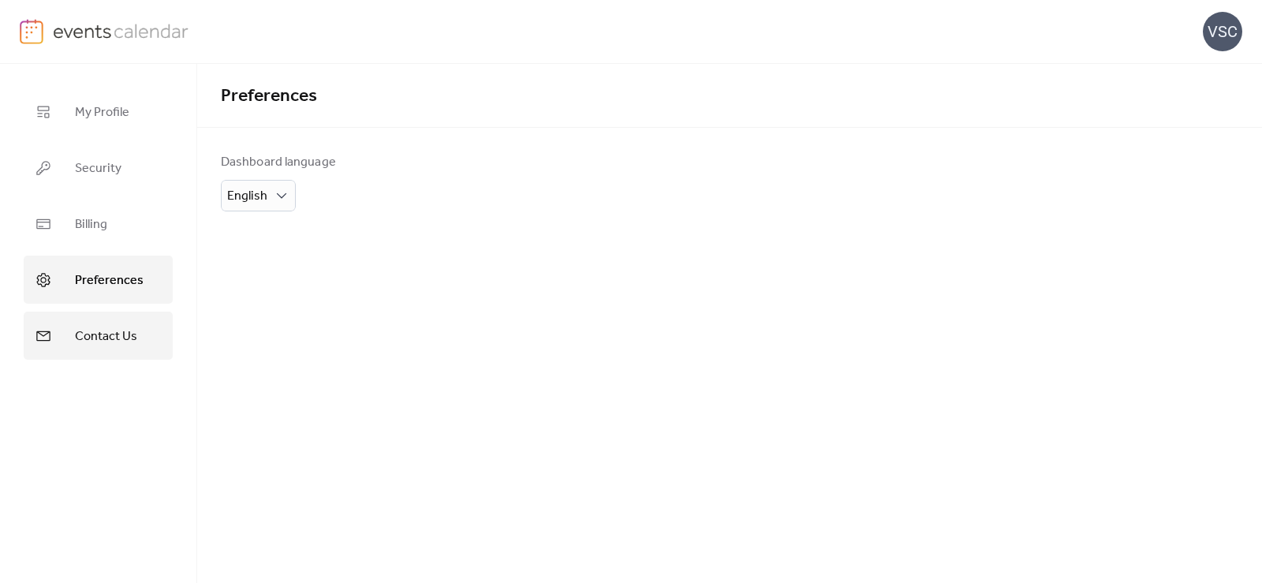
click at [130, 328] on span "Contact Us" at bounding box center [106, 336] width 62 height 24
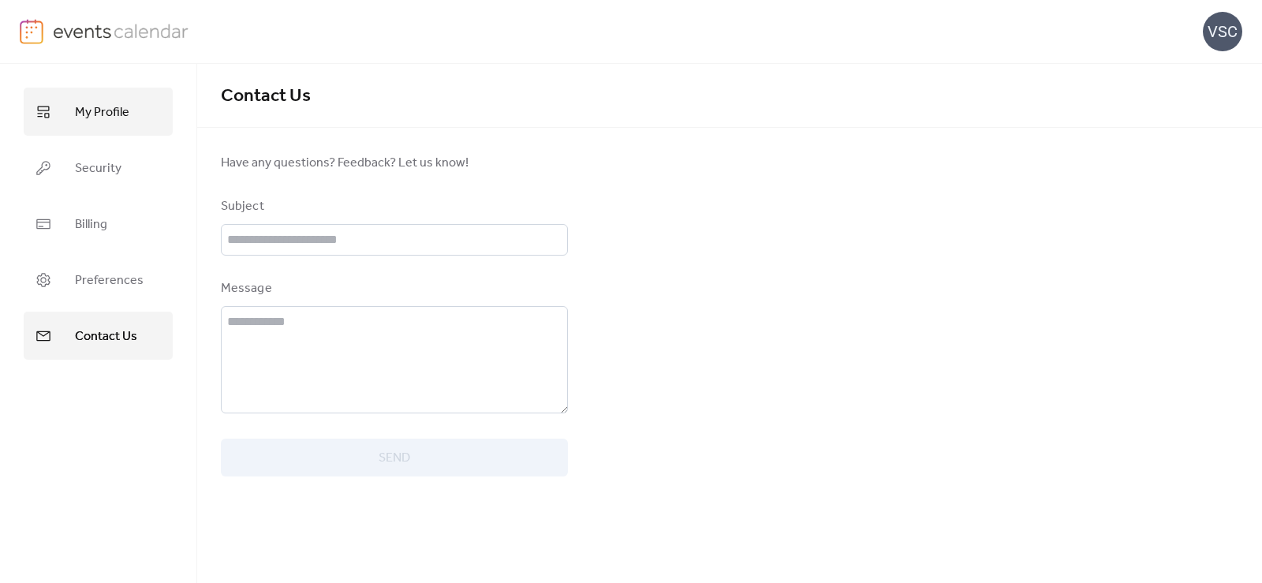
click at [82, 108] on span "My Profile" at bounding box center [102, 112] width 54 height 24
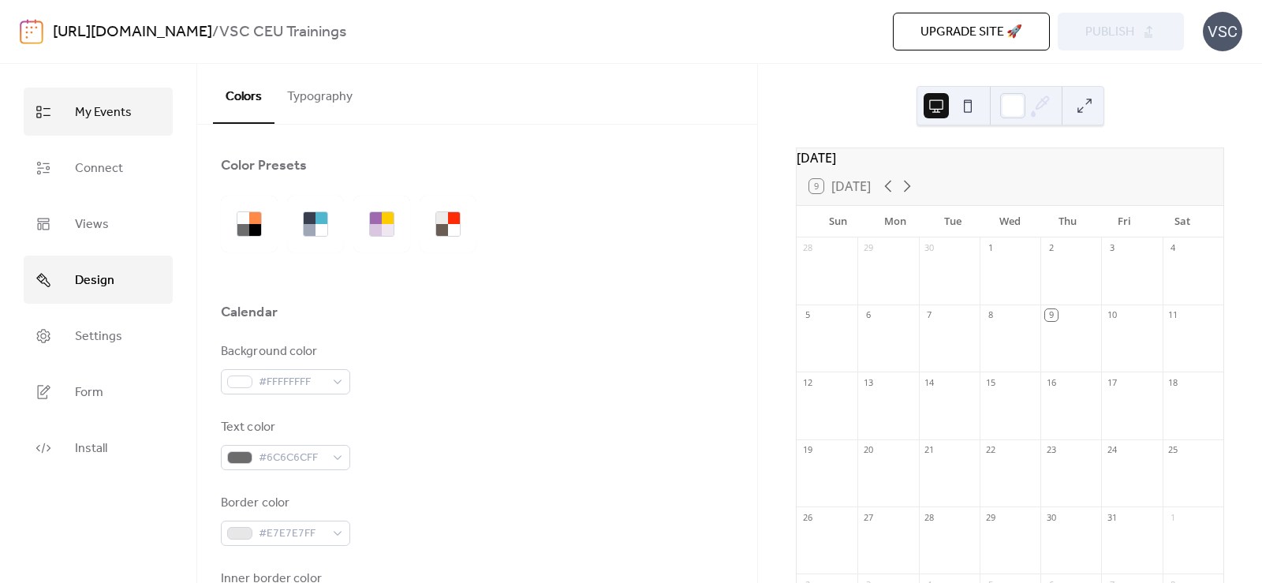
click at [96, 109] on span "My Events" at bounding box center [103, 112] width 57 height 24
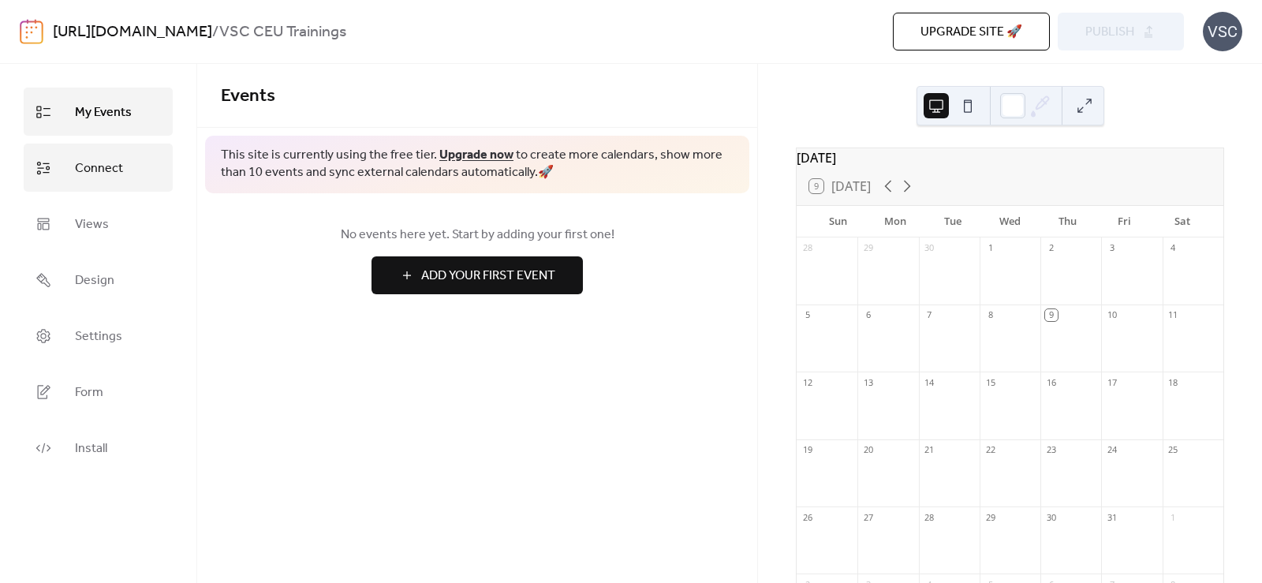
click at [58, 183] on link "Connect" at bounding box center [98, 168] width 149 height 48
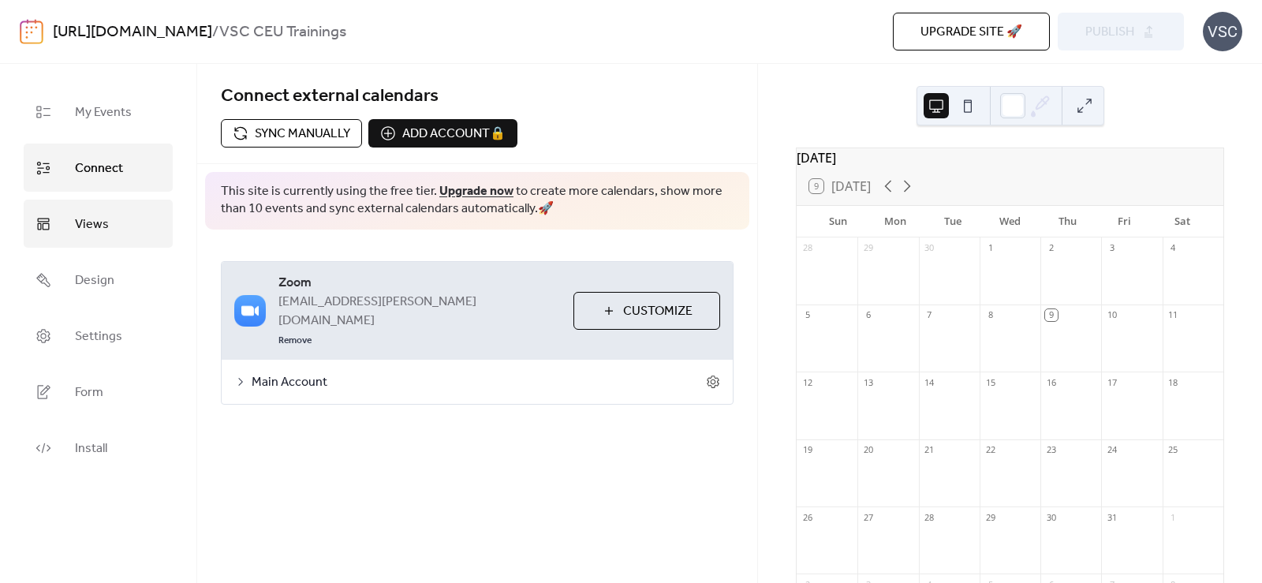
click at [95, 231] on span "Views" at bounding box center [92, 224] width 34 height 24
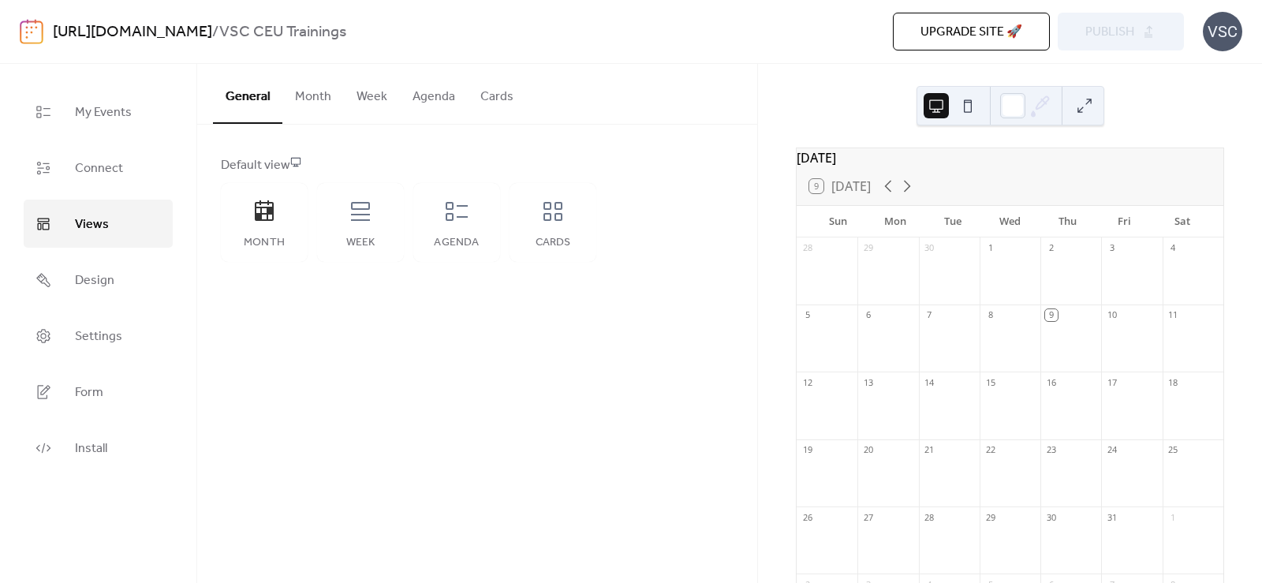
click at [515, 95] on button "Cards" at bounding box center [497, 93] width 58 height 58
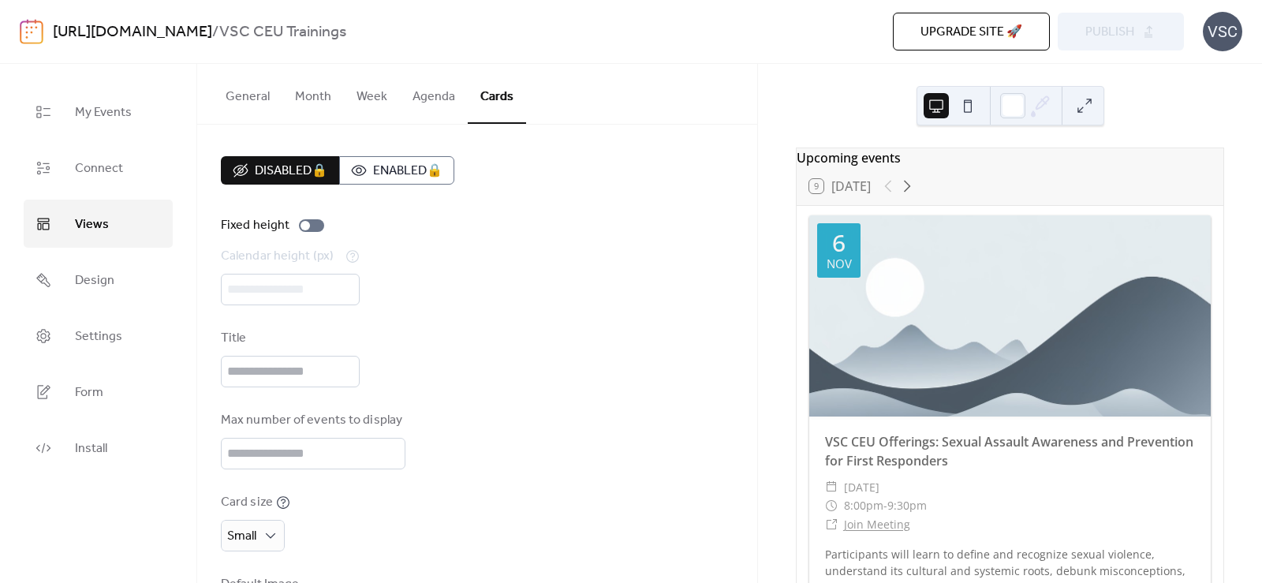
click at [426, 103] on button "Agenda" at bounding box center [434, 93] width 68 height 58
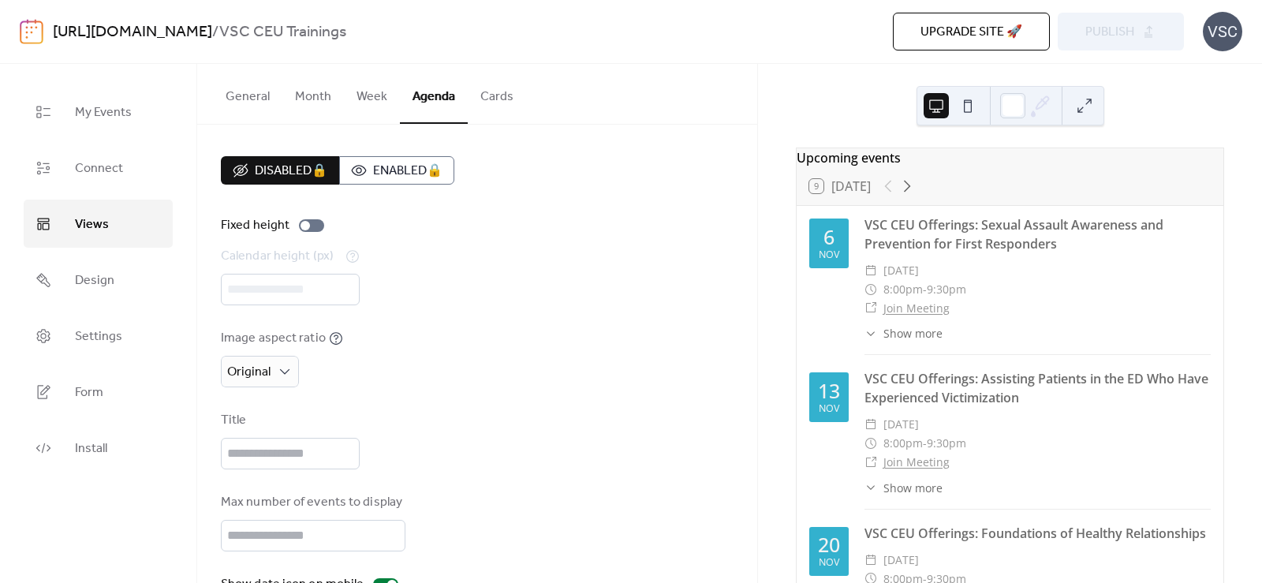
click at [379, 106] on button "Week" at bounding box center [372, 93] width 56 height 58
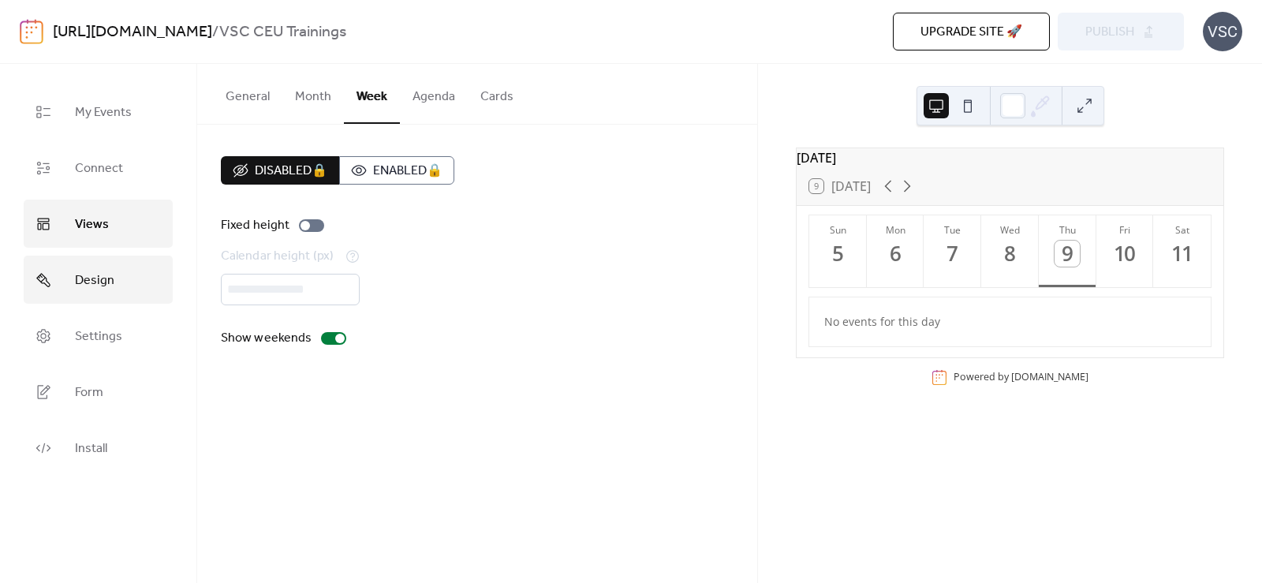
click at [82, 301] on link "Design" at bounding box center [98, 280] width 149 height 48
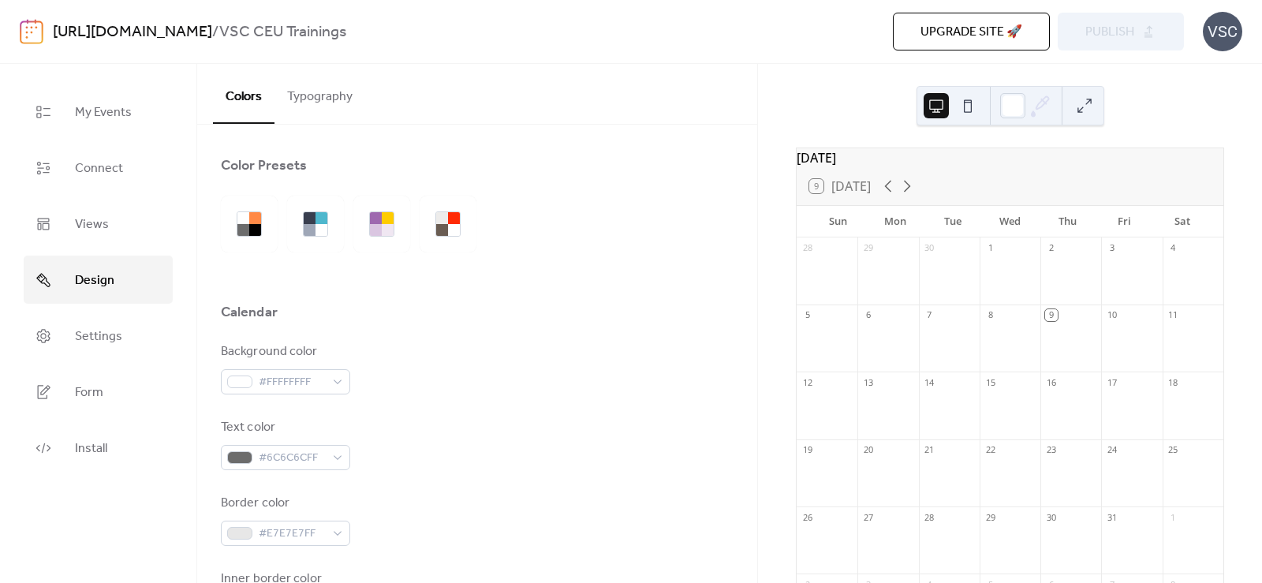
click at [76, 364] on ul "My Events Connect Views Design Settings Form Install" at bounding box center [98, 280] width 149 height 384
click at [76, 345] on span "Settings" at bounding box center [98, 336] width 47 height 24
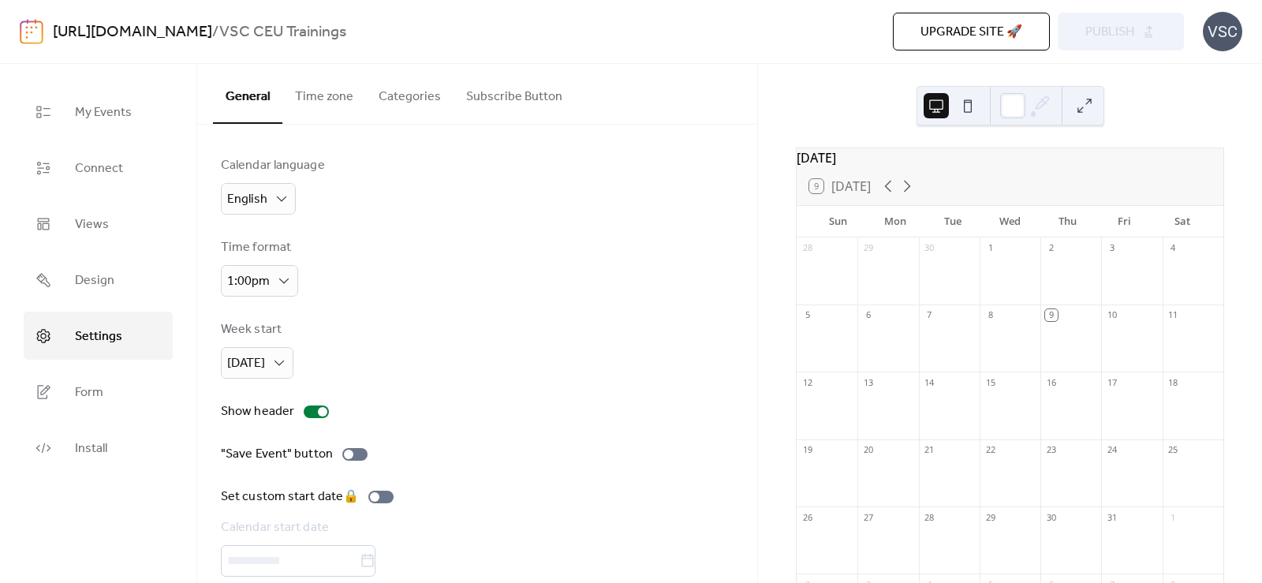
click at [484, 102] on button "Subscribe Button" at bounding box center [514, 93] width 121 height 58
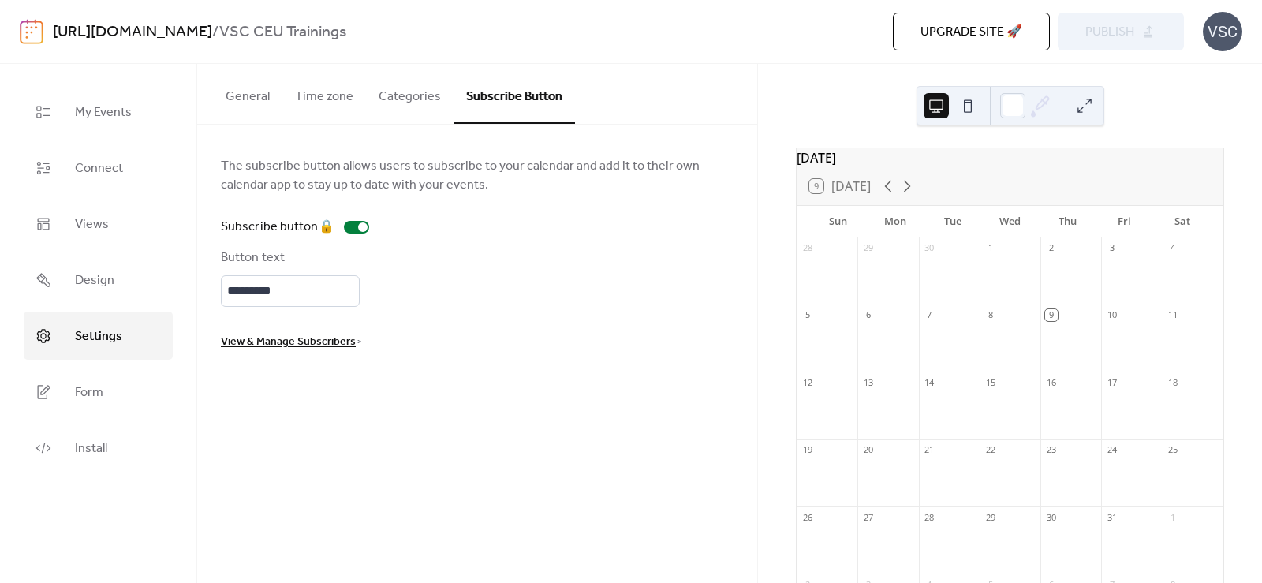
click at [424, 88] on button "Categories" at bounding box center [410, 93] width 88 height 58
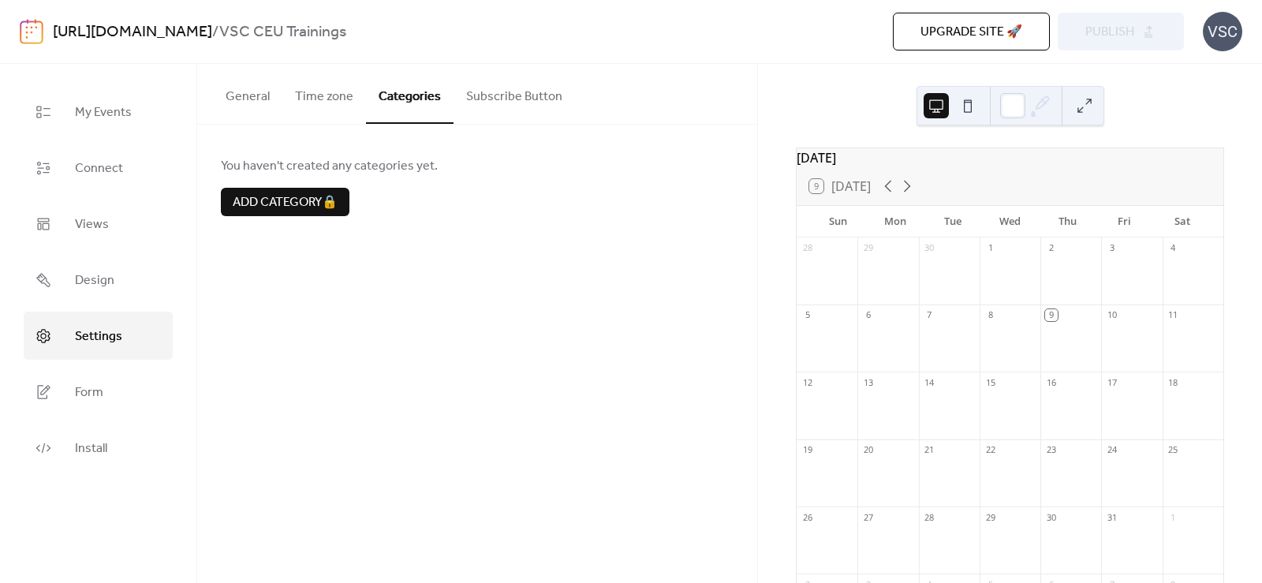
click at [330, 93] on button "Time zone" at bounding box center [324, 93] width 84 height 58
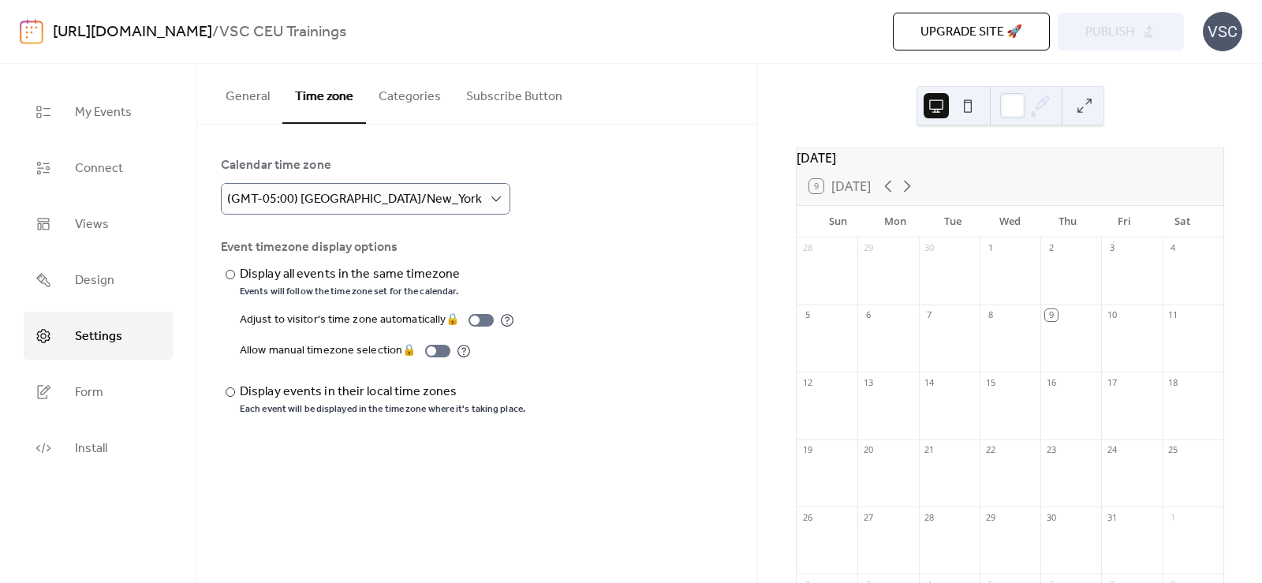
drag, startPoint x: 237, startPoint y: 91, endPoint x: 428, endPoint y: 195, distance: 218.1
click at [428, 195] on div "General Time zone Categories Subscribe Button Calendar language English Time fo…" at bounding box center [477, 255] width 560 height 383
click at [233, 105] on button "General" at bounding box center [247, 93] width 69 height 58
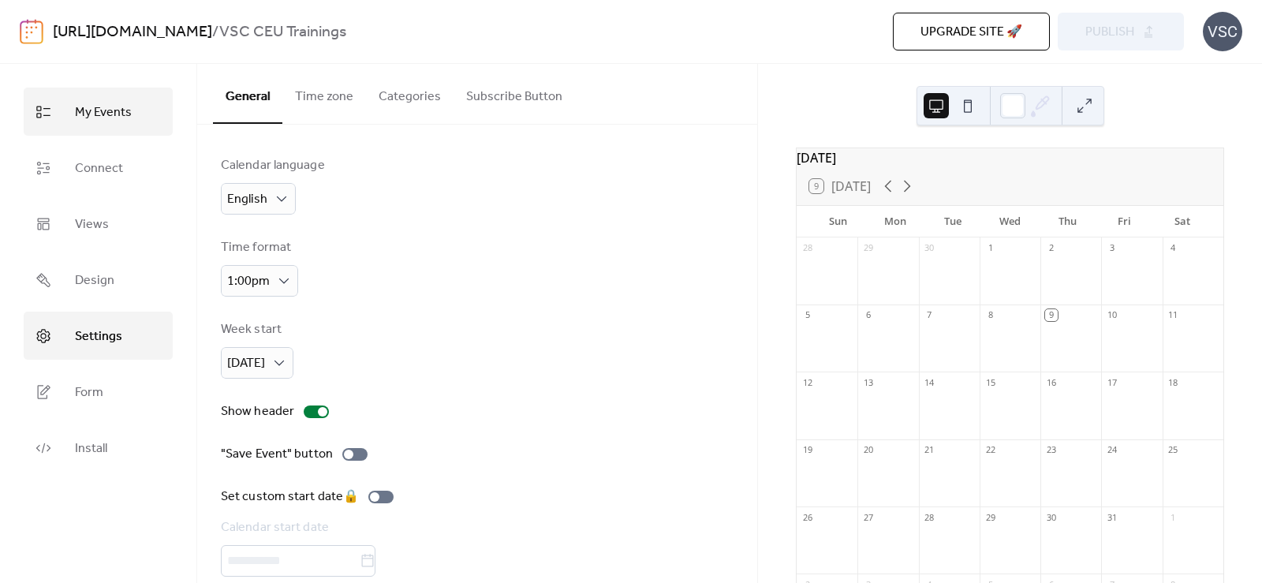
click at [109, 129] on link "My Events" at bounding box center [98, 112] width 149 height 48
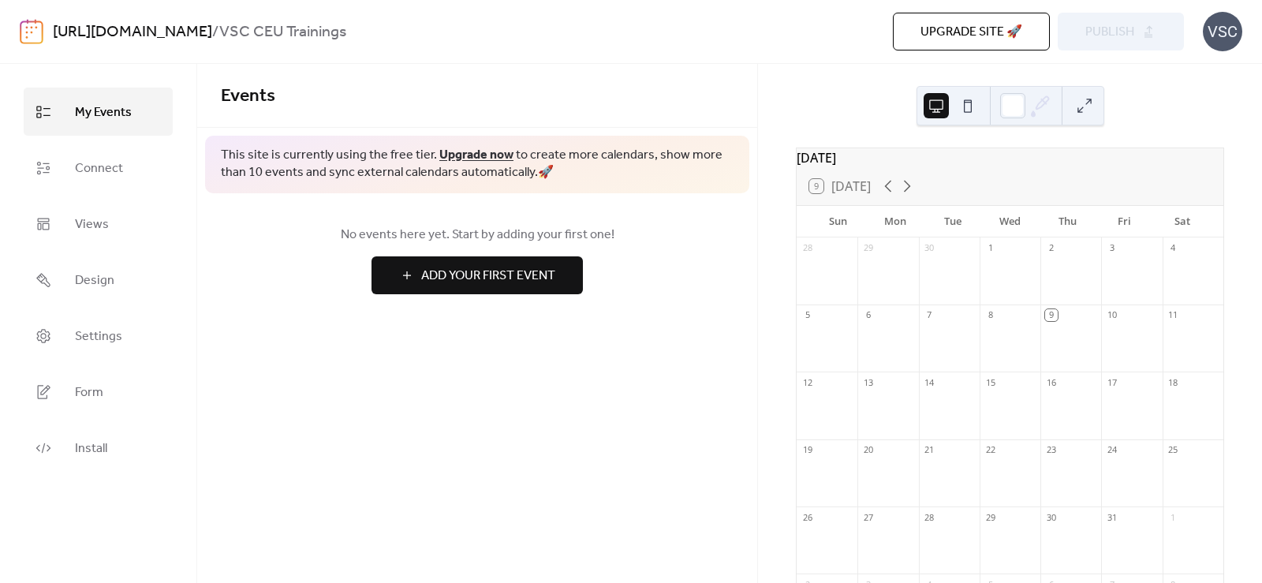
click at [711, 112] on div "Events" at bounding box center [477, 96] width 560 height 64
